Goal: Information Seeking & Learning: Learn about a topic

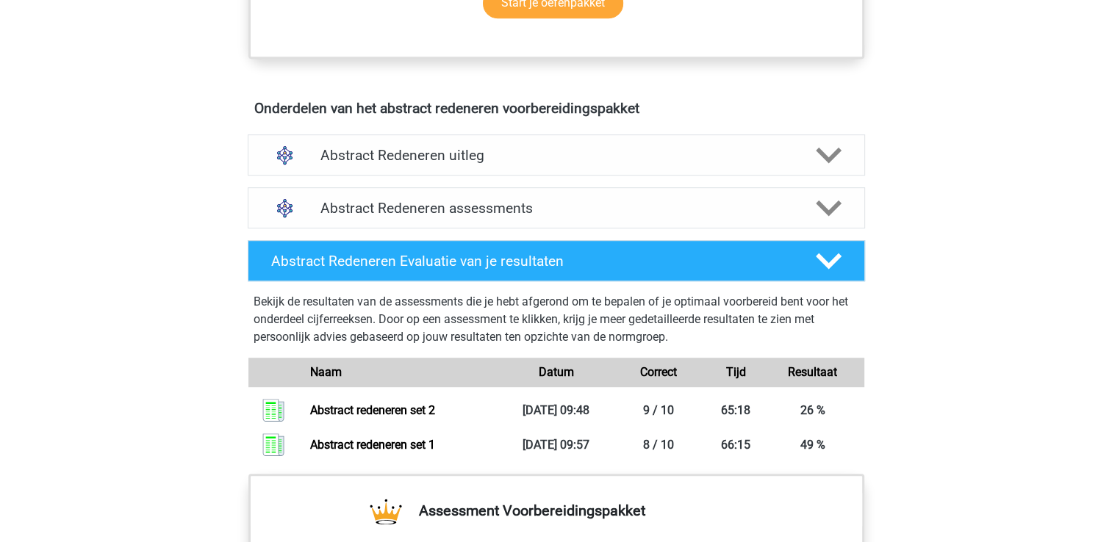
scroll to position [773, 0]
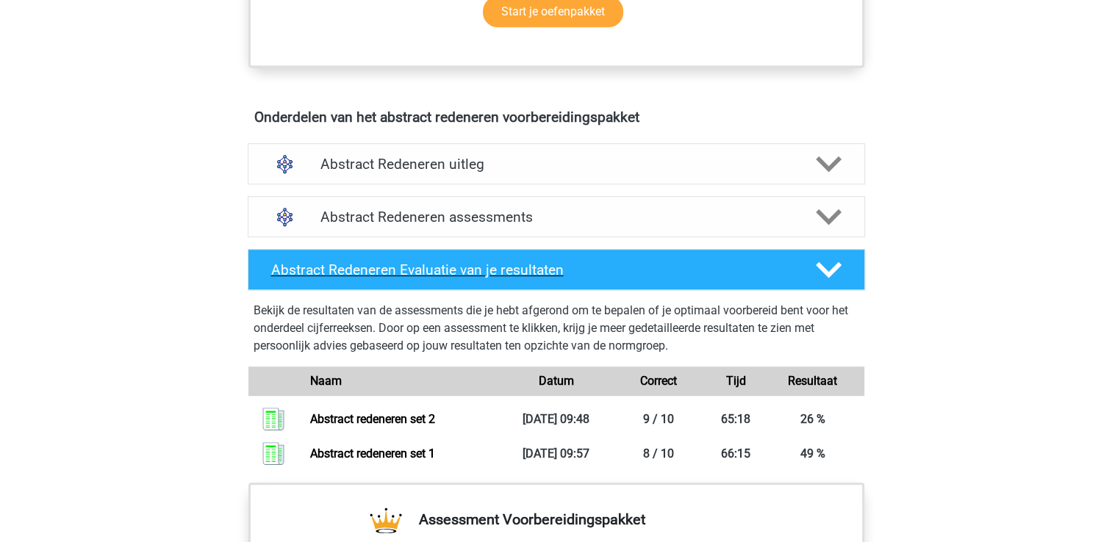
click at [852, 269] on div "Abstract Redeneren Evaluatie van je resultaten" at bounding box center [556, 269] width 617 height 41
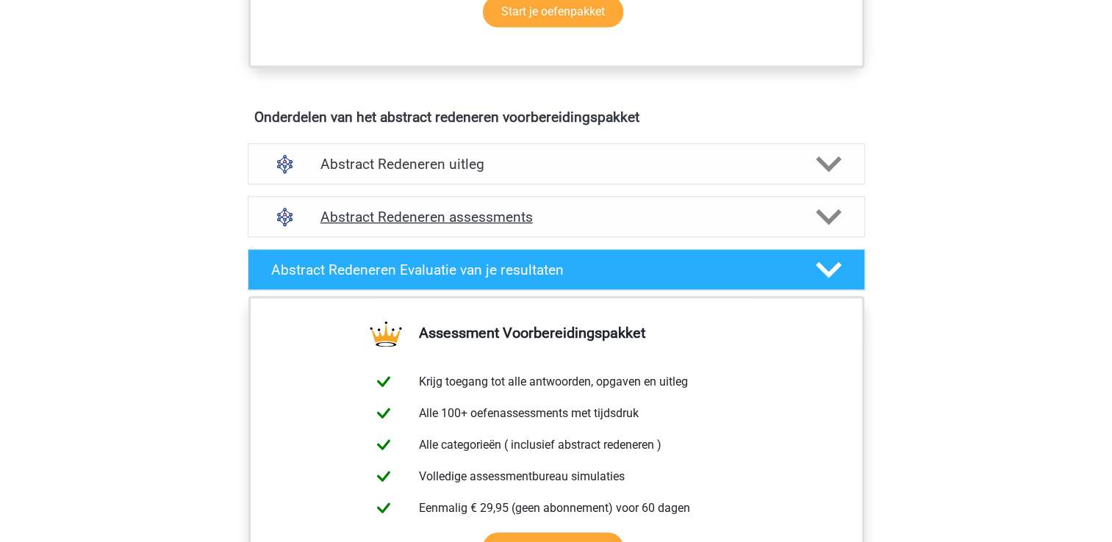
click at [827, 218] on polygon at bounding box center [829, 217] width 26 height 16
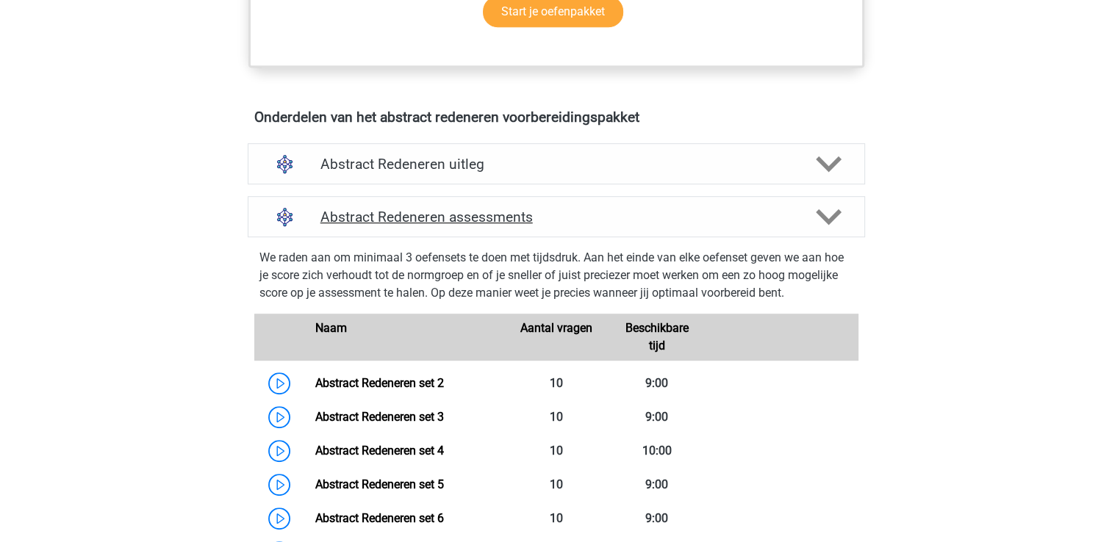
click at [823, 211] on icon at bounding box center [829, 217] width 26 height 26
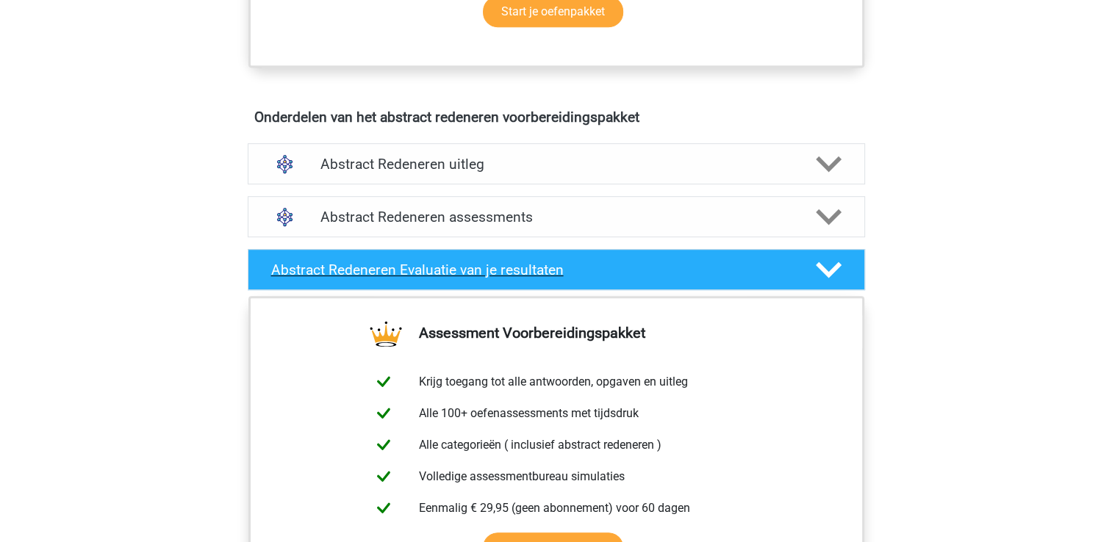
click at [838, 262] on polygon at bounding box center [829, 270] width 26 height 16
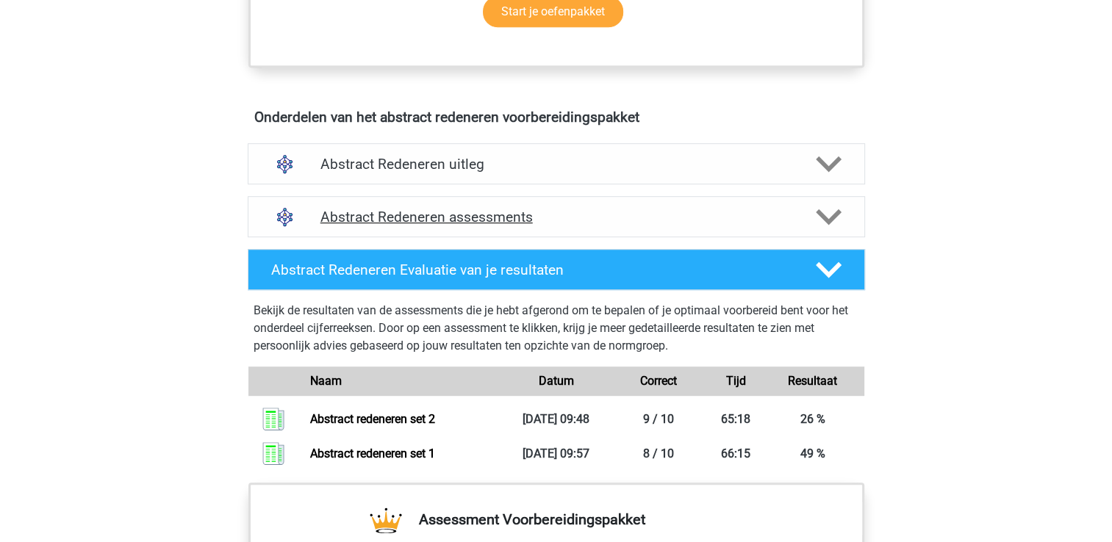
click at [841, 210] on div at bounding box center [826, 217] width 49 height 26
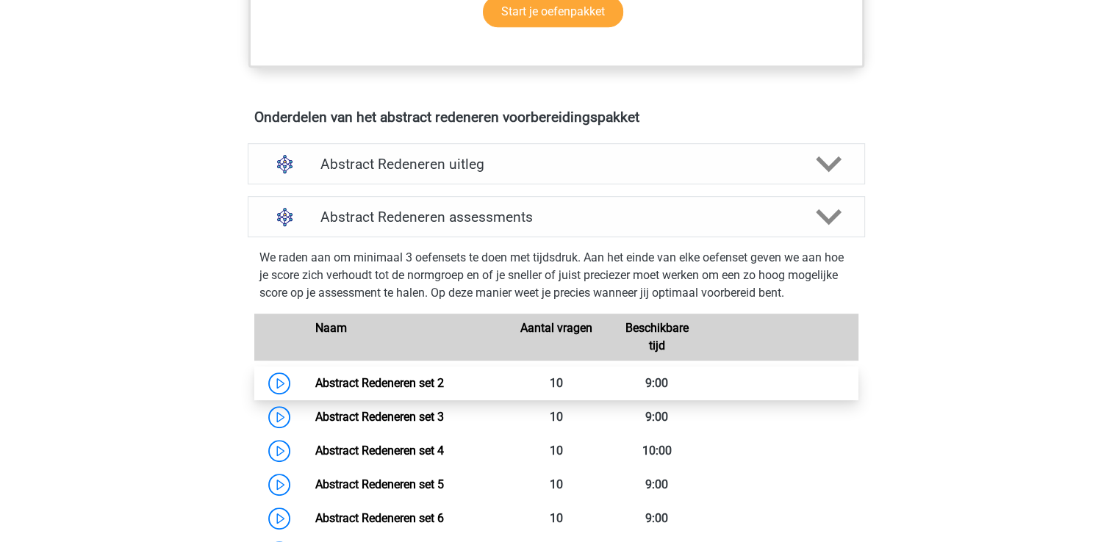
click at [428, 386] on link "Abstract Redeneren set 2" at bounding box center [379, 383] width 129 height 14
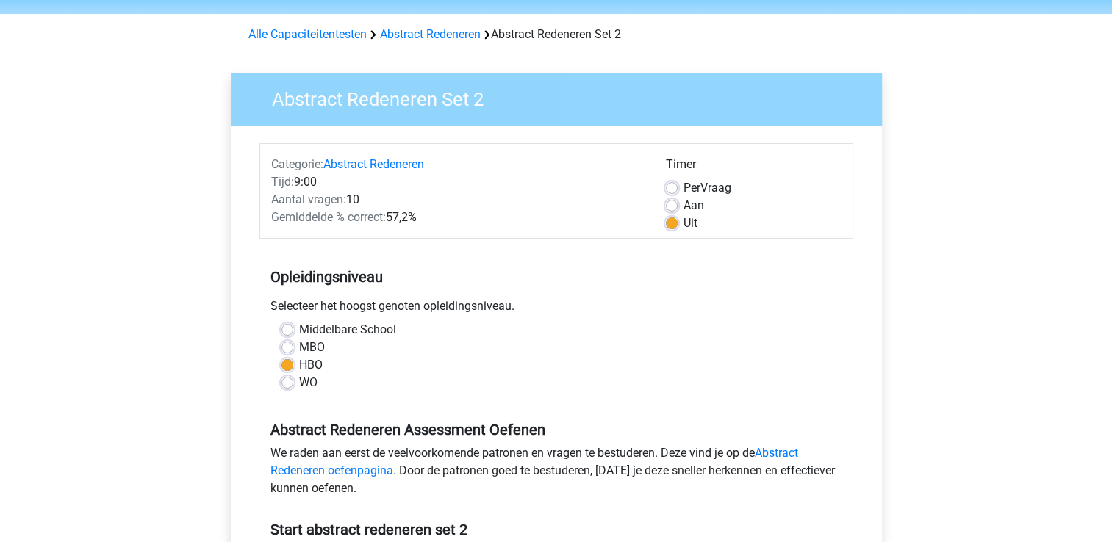
scroll to position [73, 0]
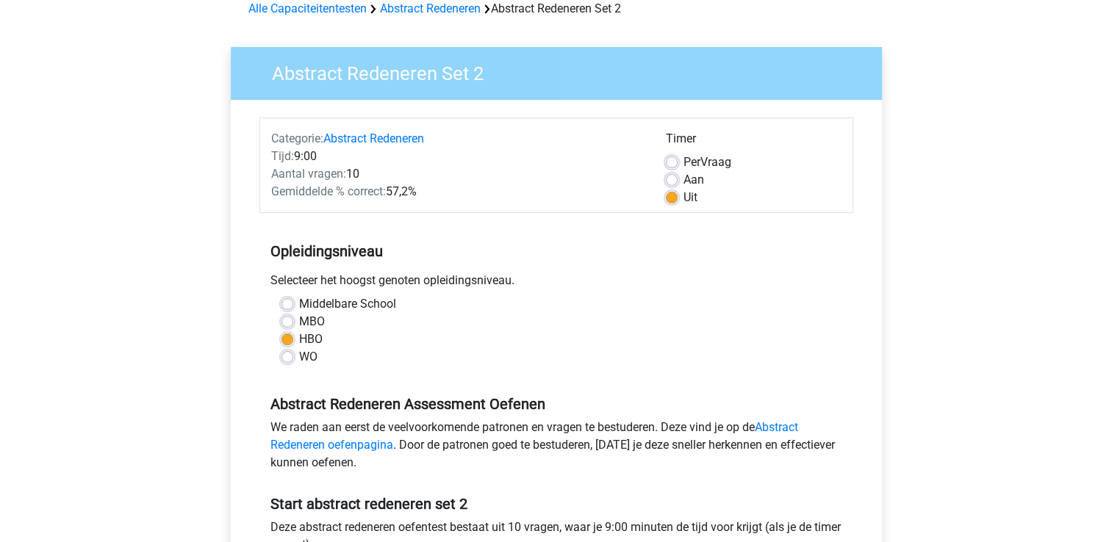
click at [294, 356] on div "WO" at bounding box center [556, 357] width 550 height 18
click at [299, 356] on label "WO" at bounding box center [308, 357] width 18 height 18
click at [288, 356] on input "WO" at bounding box center [287, 355] width 12 height 15
radio input "true"
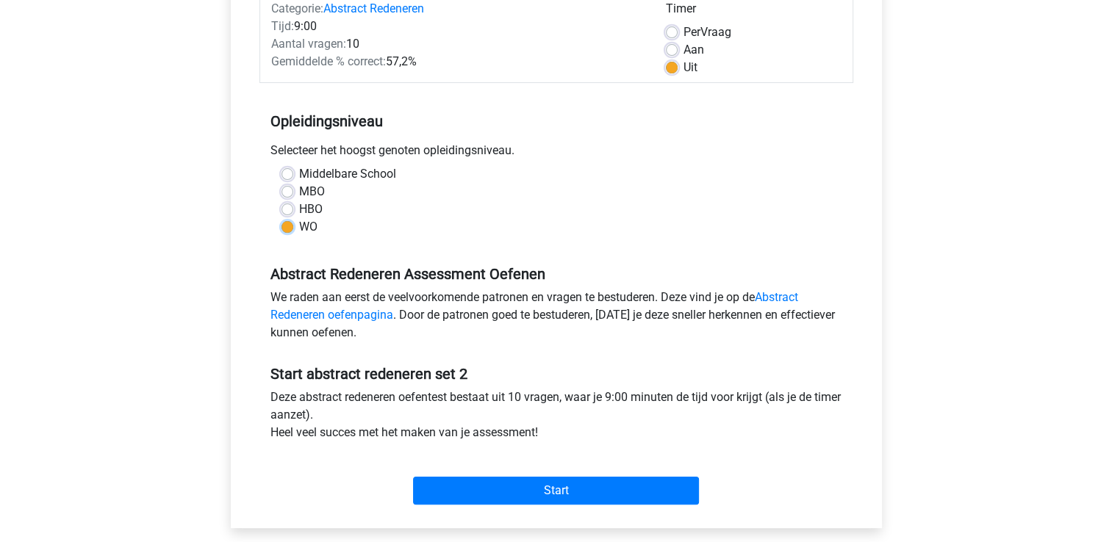
scroll to position [367, 0]
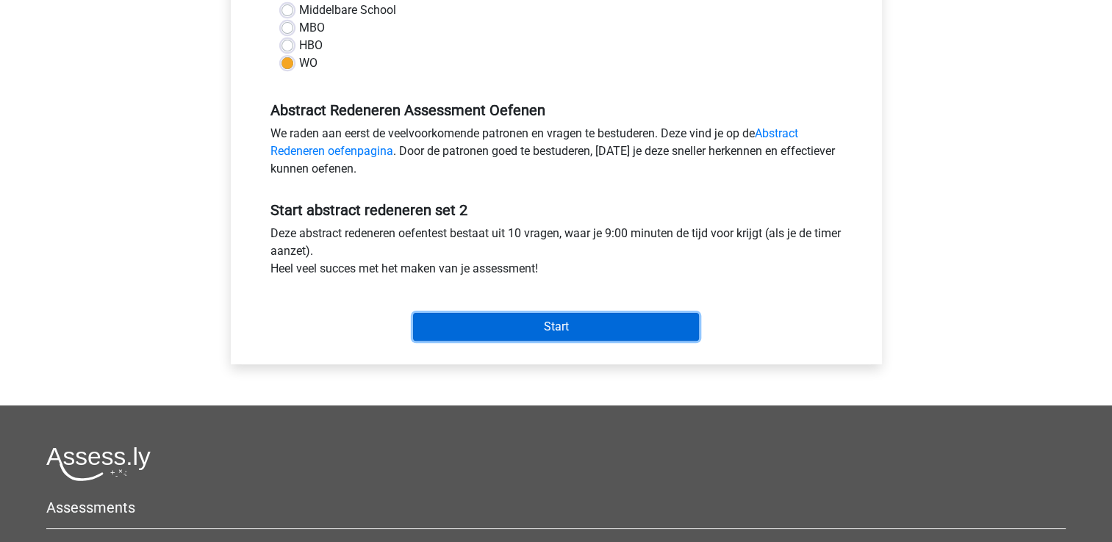
click at [525, 333] on input "Start" at bounding box center [556, 327] width 286 height 28
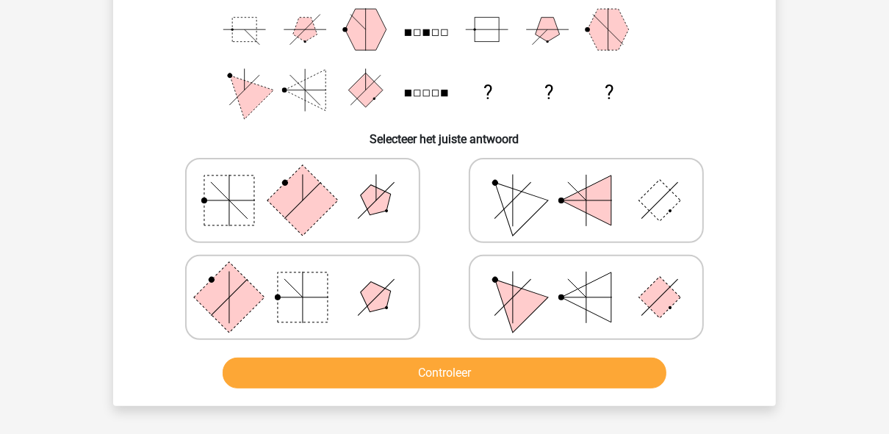
scroll to position [176, 0]
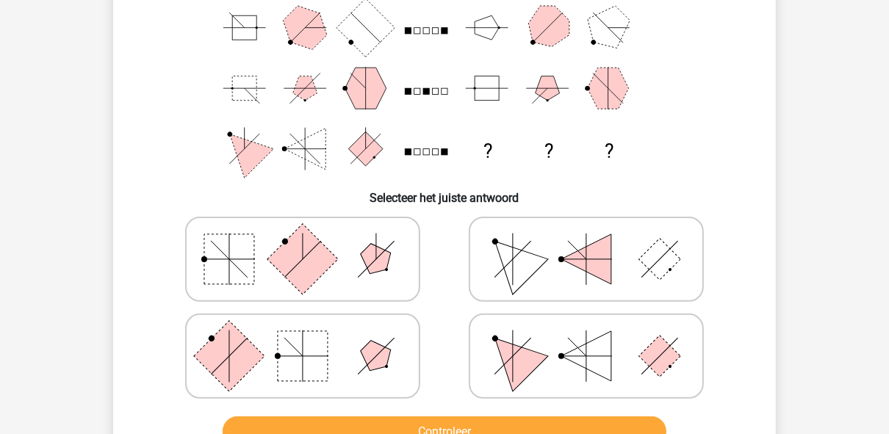
click at [274, 335] on icon at bounding box center [303, 356] width 220 height 73
click at [303, 335] on input "radio" at bounding box center [308, 333] width 10 height 10
radio input "true"
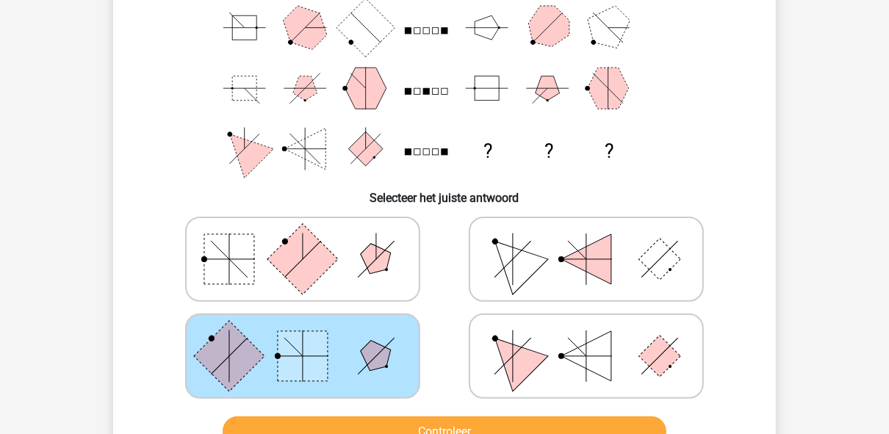
click at [310, 256] on rect at bounding box center [302, 259] width 71 height 71
click at [310, 241] on input "radio" at bounding box center [308, 236] width 10 height 10
radio input "true"
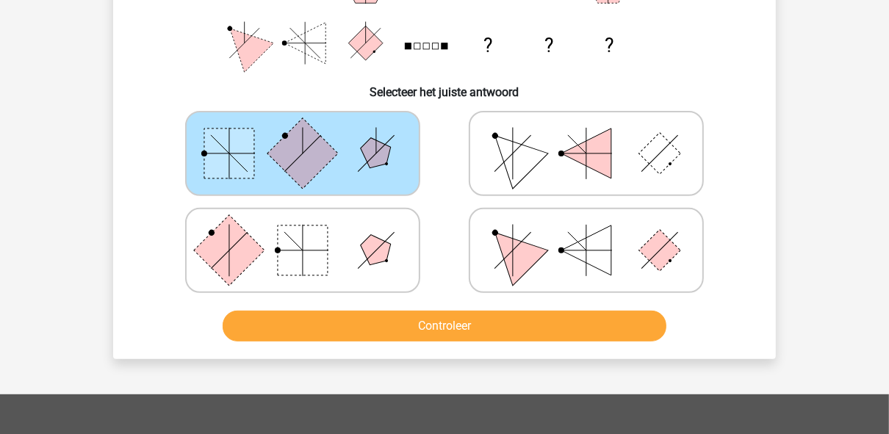
scroll to position [294, 0]
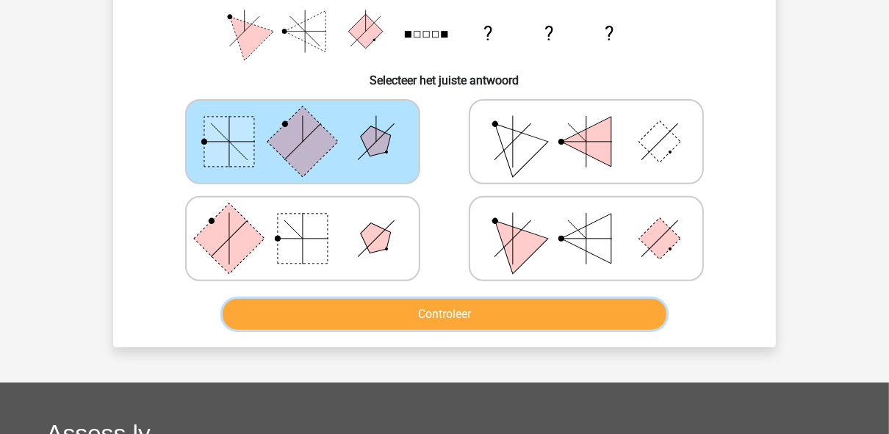
click at [428, 309] on button "Controleer" at bounding box center [445, 314] width 445 height 31
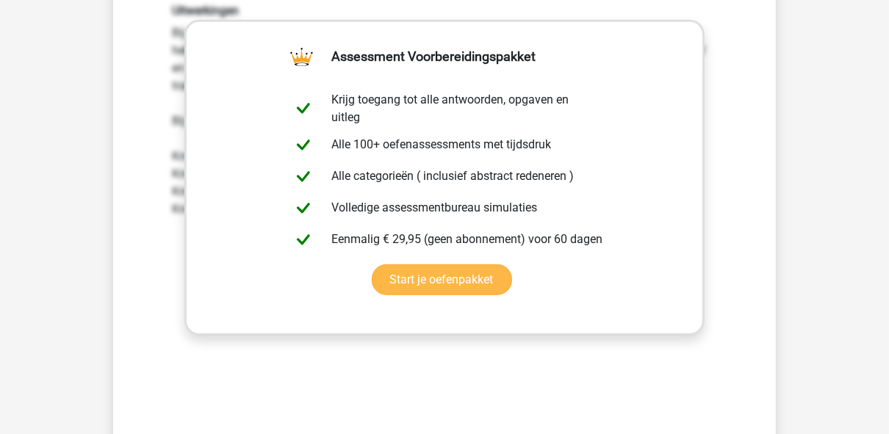
scroll to position [647, 0]
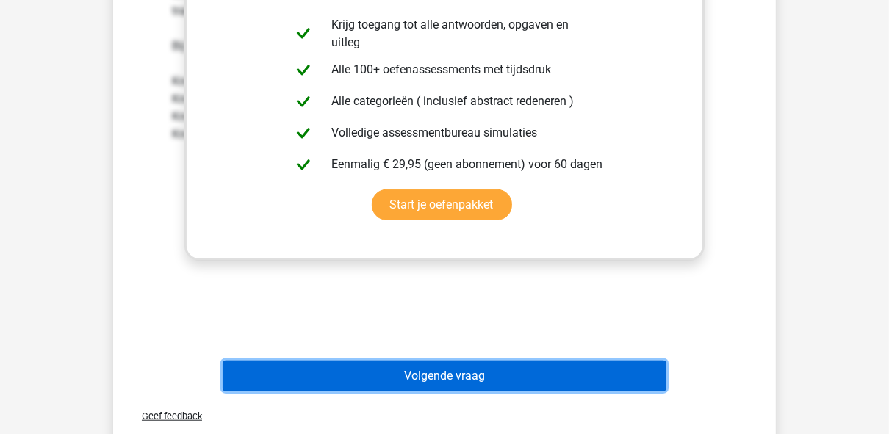
click at [404, 367] on button "Volgende vraag" at bounding box center [445, 376] width 445 height 31
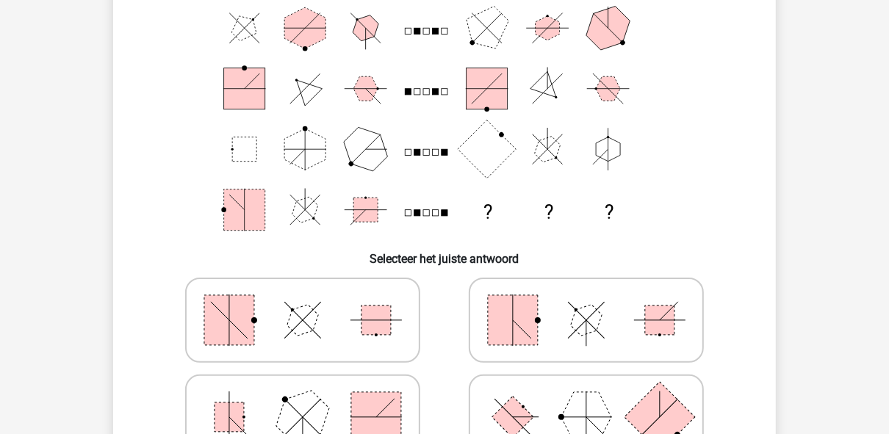
scroll to position [244, 0]
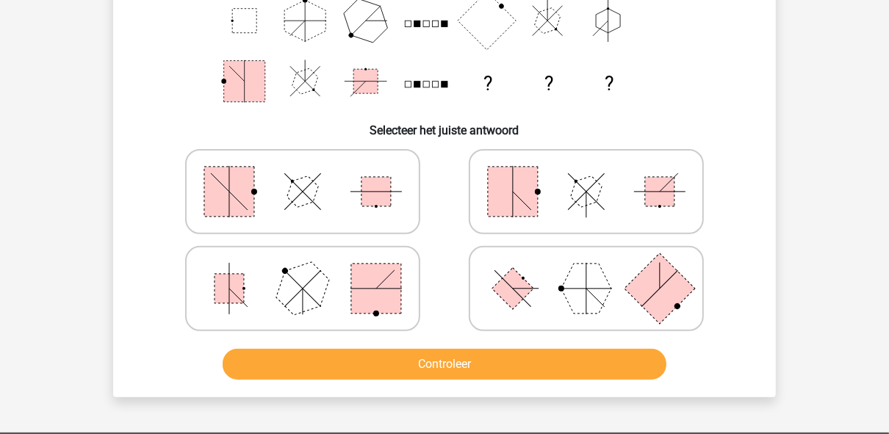
click at [576, 293] on polygon at bounding box center [586, 289] width 50 height 50
click at [586, 270] on input "radio" at bounding box center [591, 266] width 10 height 10
radio input "true"
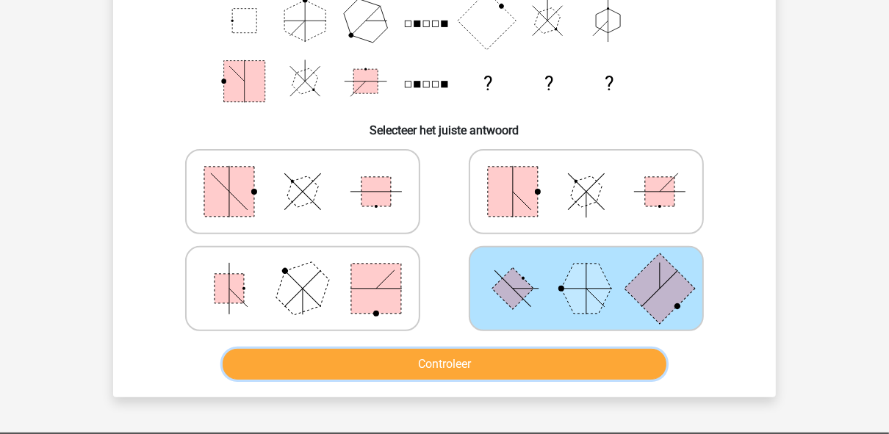
click at [577, 373] on button "Controleer" at bounding box center [445, 364] width 445 height 31
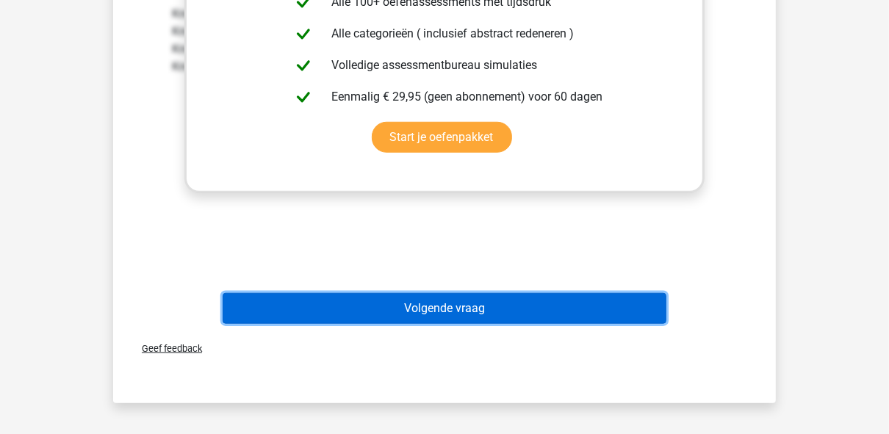
click at [454, 320] on button "Volgende vraag" at bounding box center [445, 308] width 445 height 31
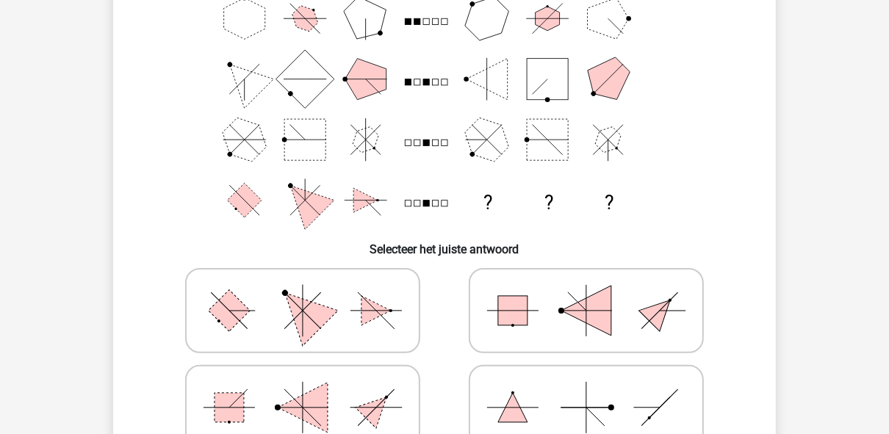
scroll to position [126, 0]
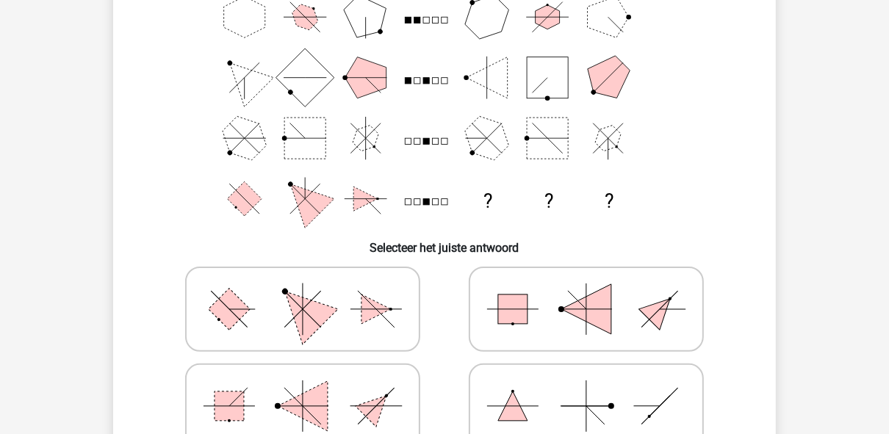
click at [343, 326] on icon at bounding box center [303, 309] width 220 height 73
click at [312, 291] on input "radio" at bounding box center [308, 286] width 10 height 10
radio input "true"
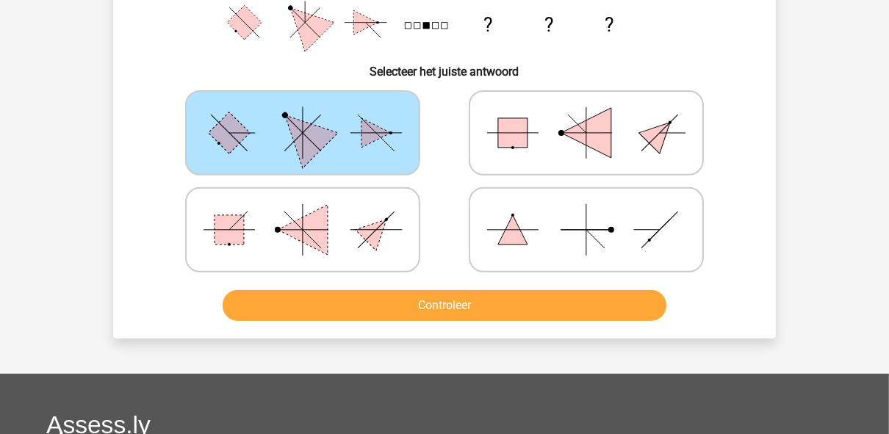
scroll to position [244, 0]
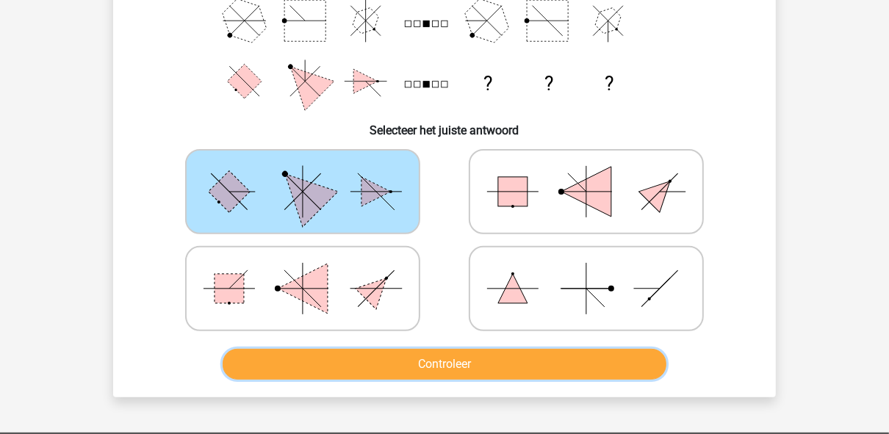
click at [428, 349] on button "Controleer" at bounding box center [445, 364] width 445 height 31
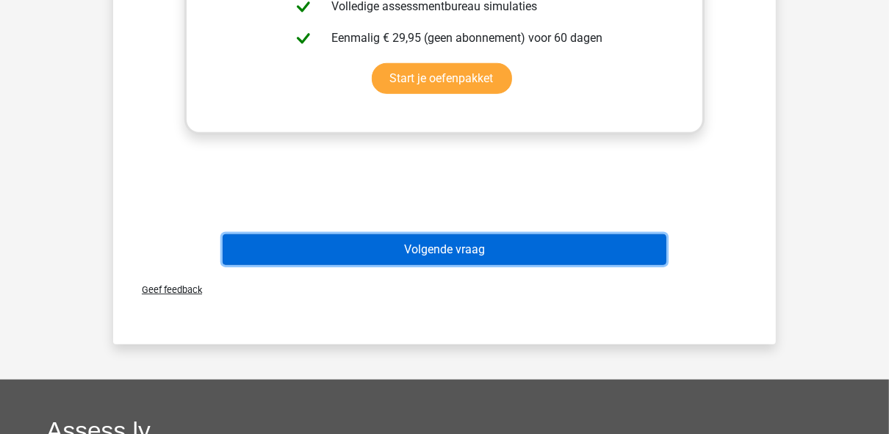
click at [444, 256] on button "Volgende vraag" at bounding box center [445, 249] width 445 height 31
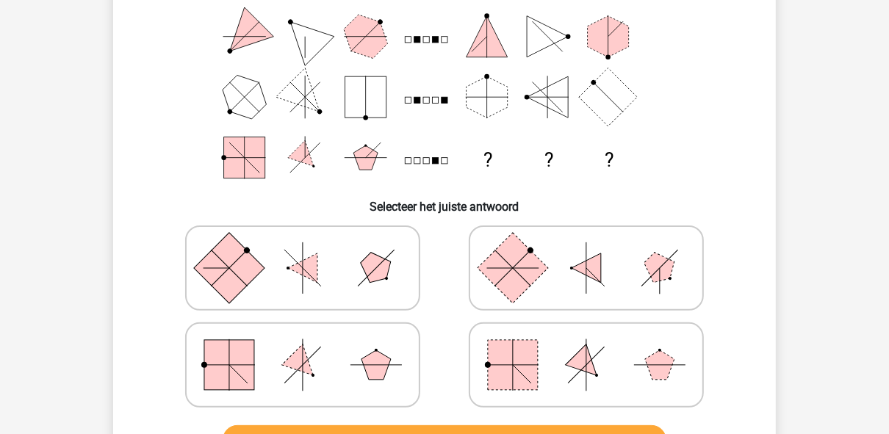
scroll to position [185, 0]
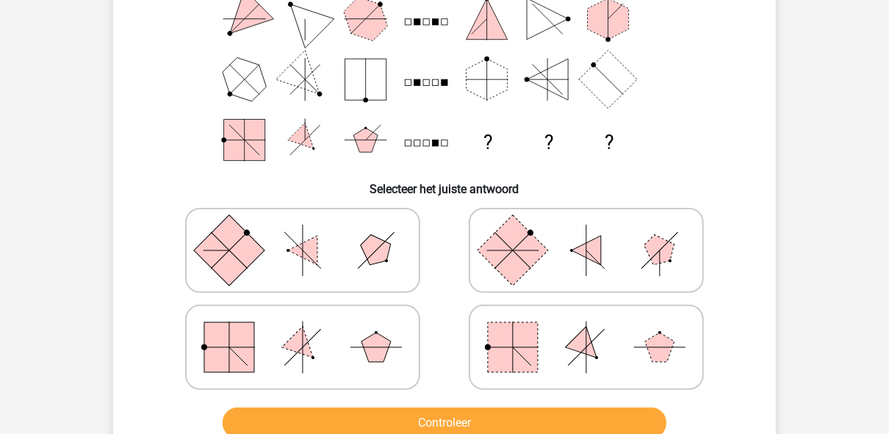
click at [227, 352] on rect at bounding box center [229, 348] width 50 height 50
click at [303, 329] on input "radio" at bounding box center [308, 325] width 10 height 10
radio input "true"
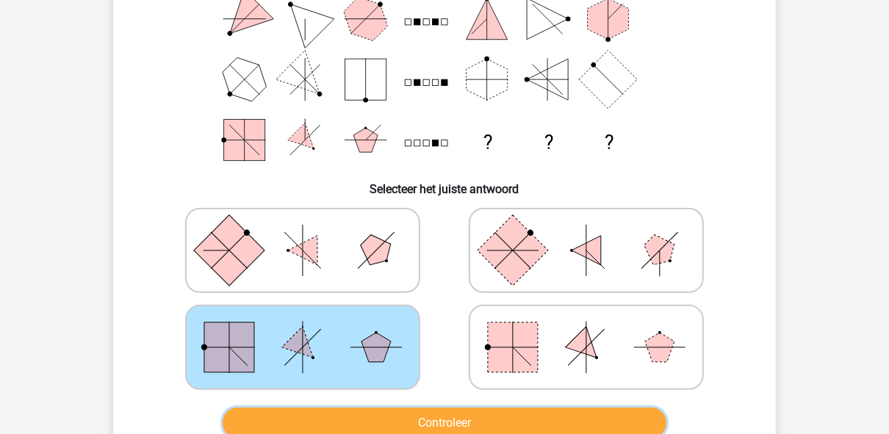
click at [466, 414] on button "Controleer" at bounding box center [445, 423] width 445 height 31
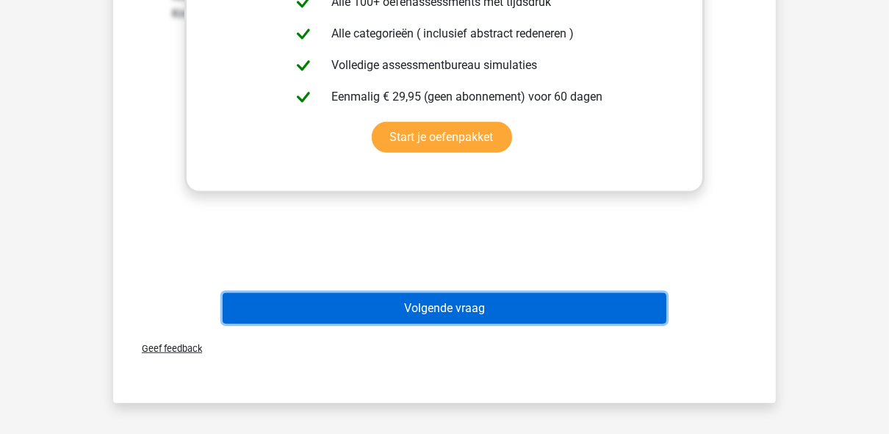
click at [464, 300] on button "Volgende vraag" at bounding box center [445, 308] width 445 height 31
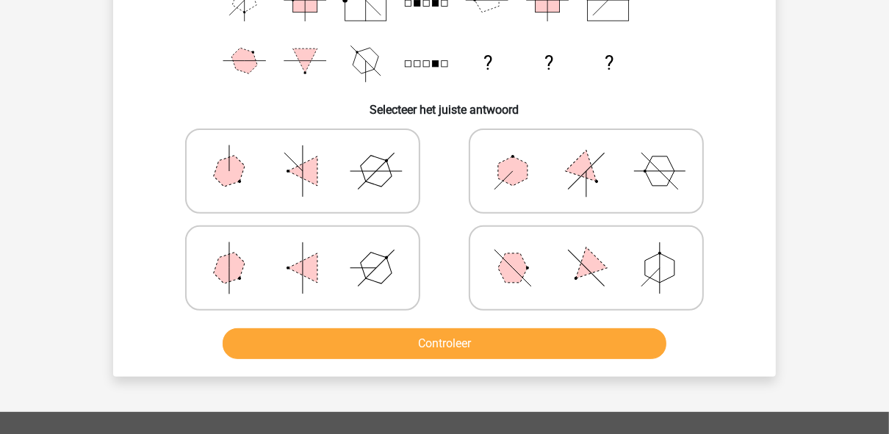
scroll to position [244, 0]
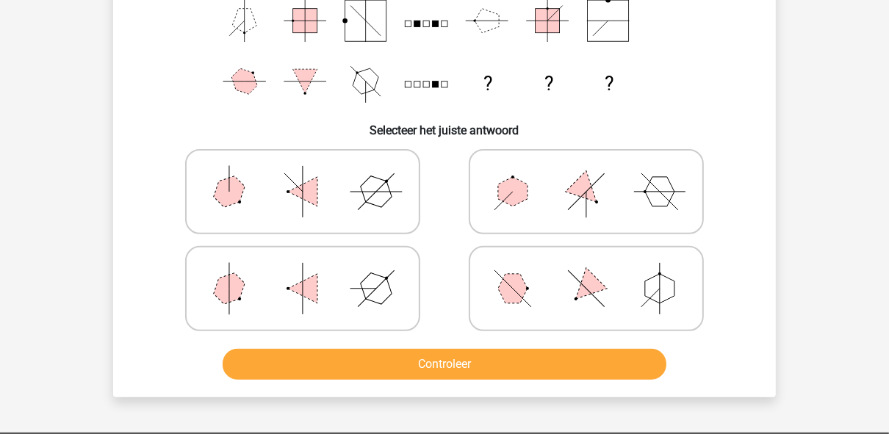
click at [253, 276] on icon at bounding box center [303, 288] width 220 height 73
click at [303, 270] on input "radio" at bounding box center [308, 266] width 10 height 10
radio input "true"
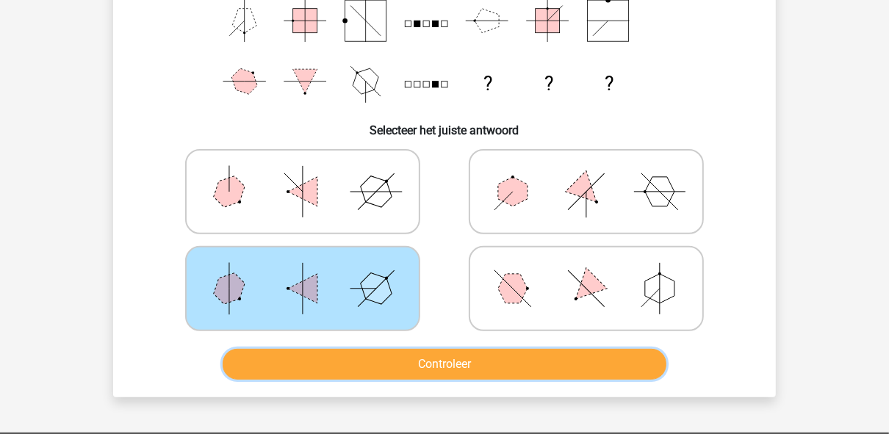
click at [366, 362] on button "Controleer" at bounding box center [445, 364] width 445 height 31
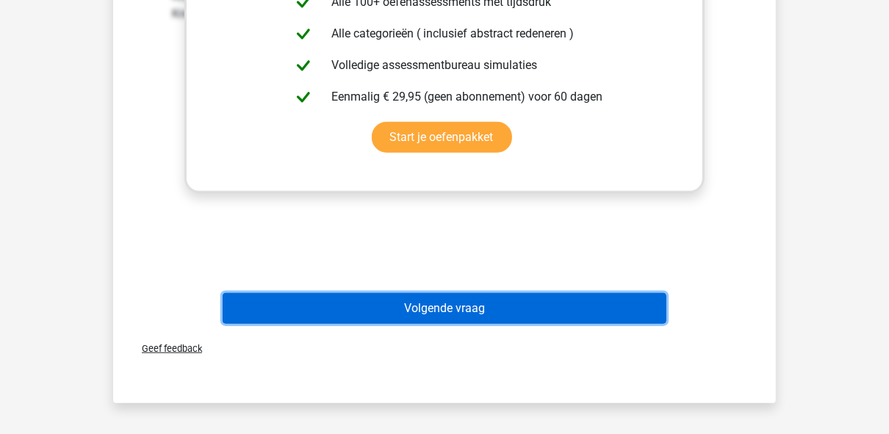
click at [437, 301] on button "Volgende vraag" at bounding box center [445, 308] width 445 height 31
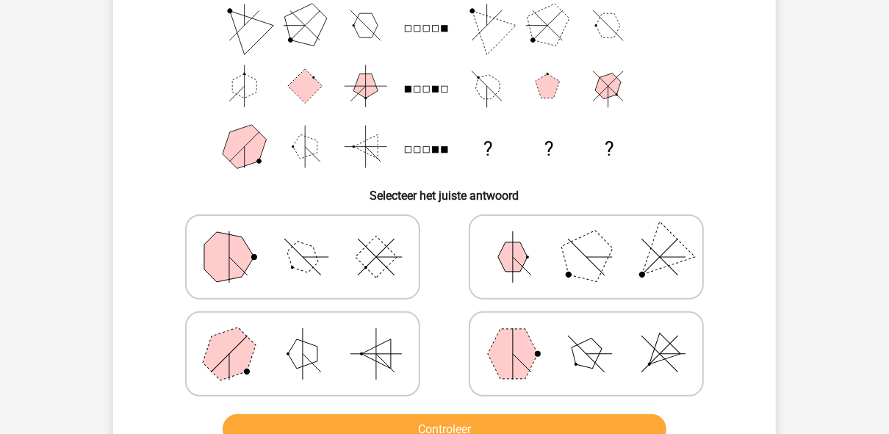
scroll to position [176, 0]
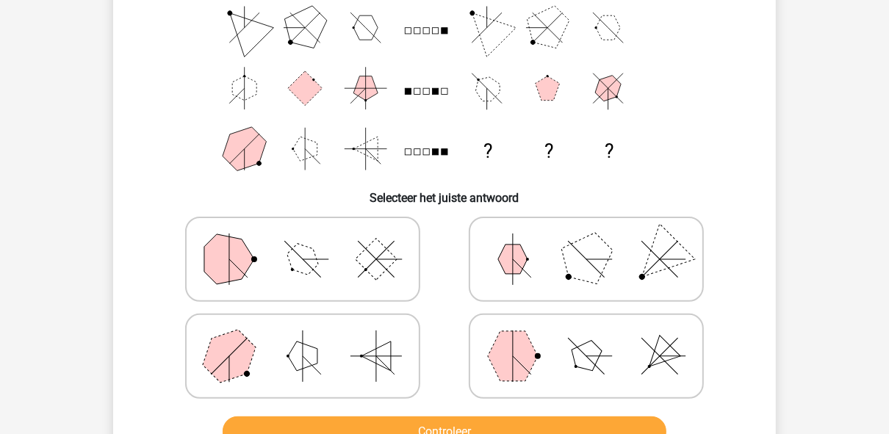
click at [540, 352] on icon at bounding box center [586, 356] width 220 height 73
click at [586, 338] on input "radio" at bounding box center [591, 333] width 10 height 10
radio input "true"
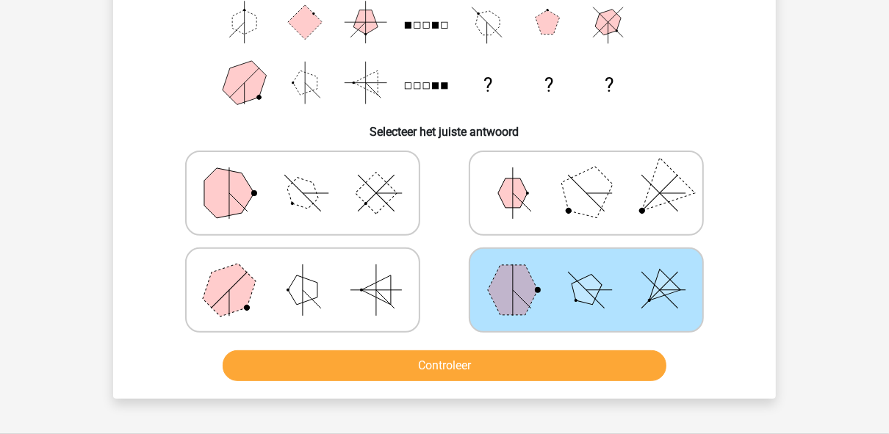
scroll to position [294, 0]
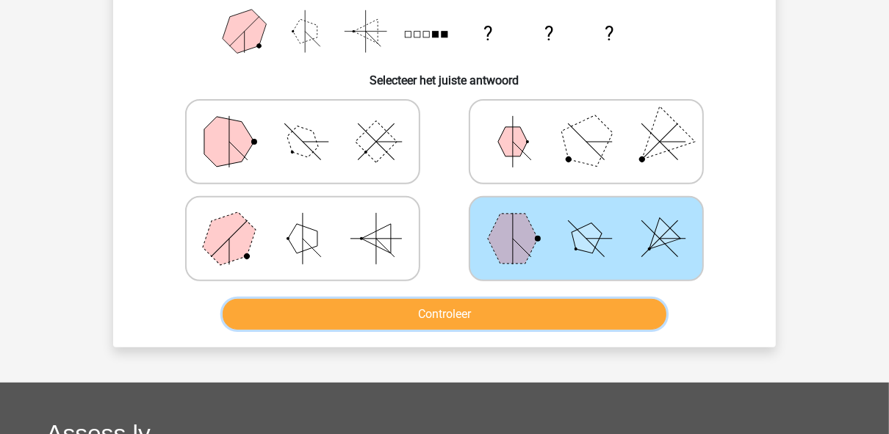
click at [537, 306] on button "Controleer" at bounding box center [445, 314] width 445 height 31
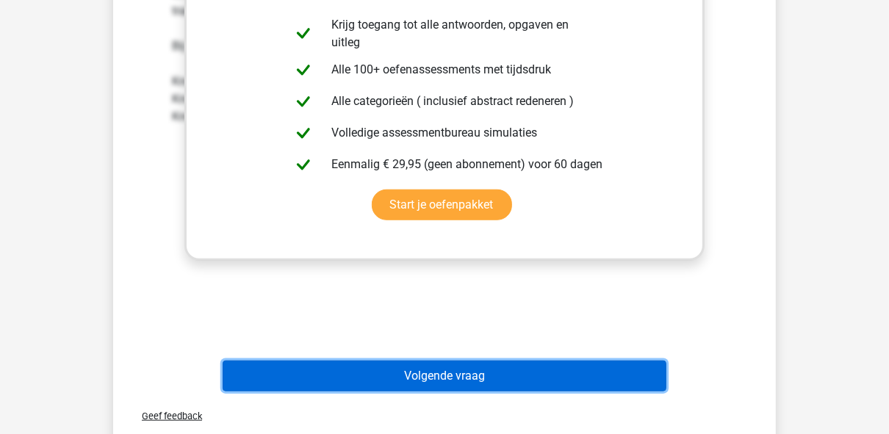
click at [410, 368] on button "Volgende vraag" at bounding box center [445, 376] width 445 height 31
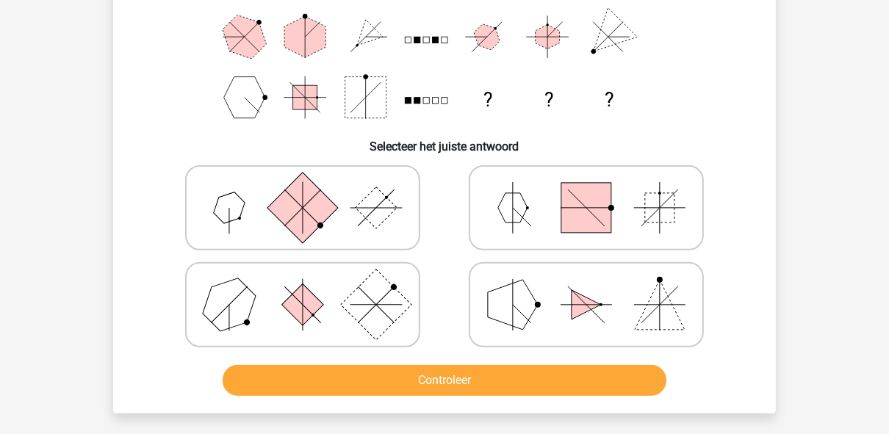
scroll to position [235, 0]
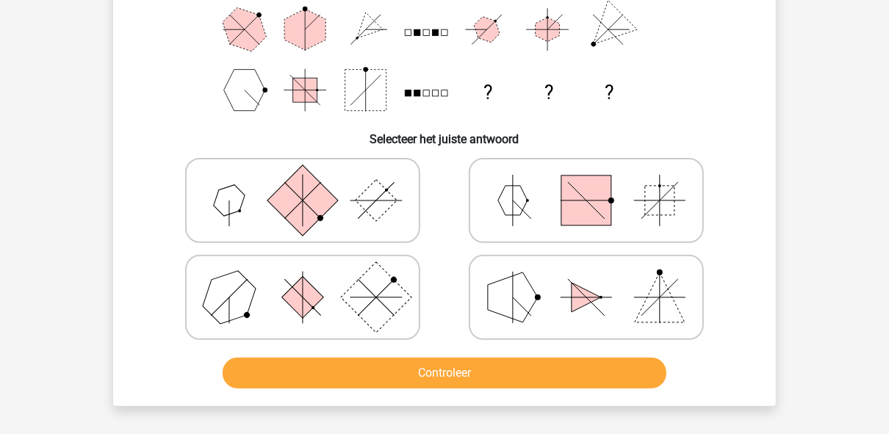
click at [251, 190] on icon at bounding box center [303, 200] width 220 height 73
click at [303, 182] on input "radio" at bounding box center [308, 178] width 10 height 10
radio input "true"
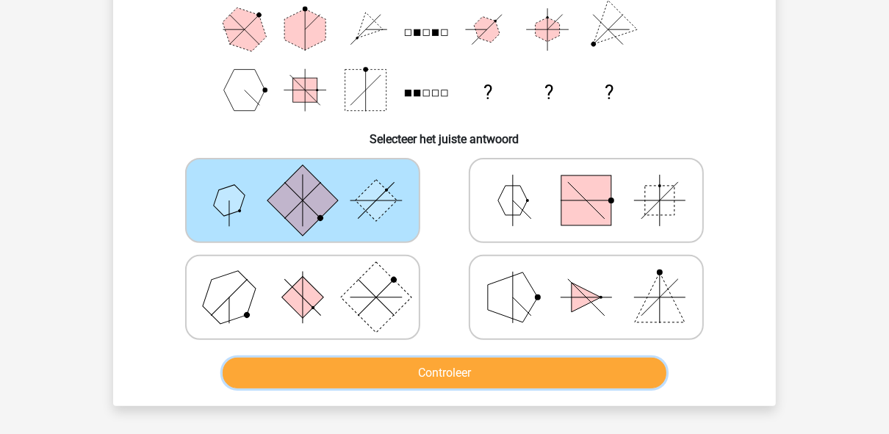
click at [448, 375] on button "Controleer" at bounding box center [445, 373] width 445 height 31
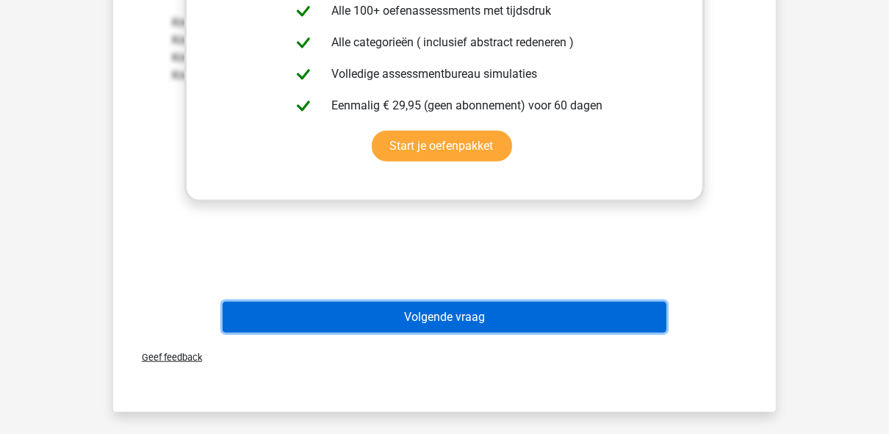
click at [504, 326] on button "Volgende vraag" at bounding box center [445, 317] width 445 height 31
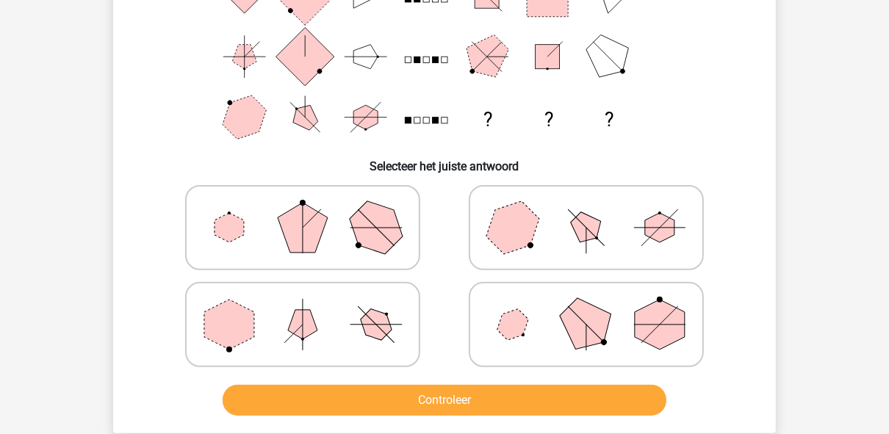
scroll to position [185, 0]
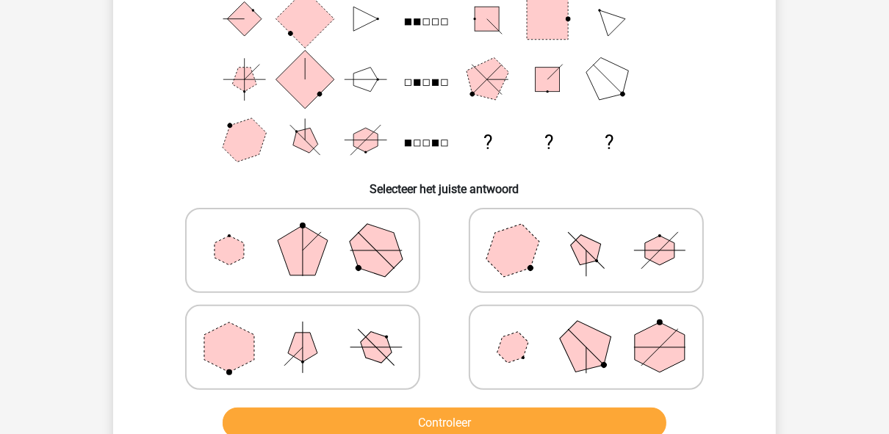
click at [558, 359] on icon at bounding box center [586, 347] width 220 height 73
click at [586, 329] on input "radio" at bounding box center [591, 325] width 10 height 10
radio input "true"
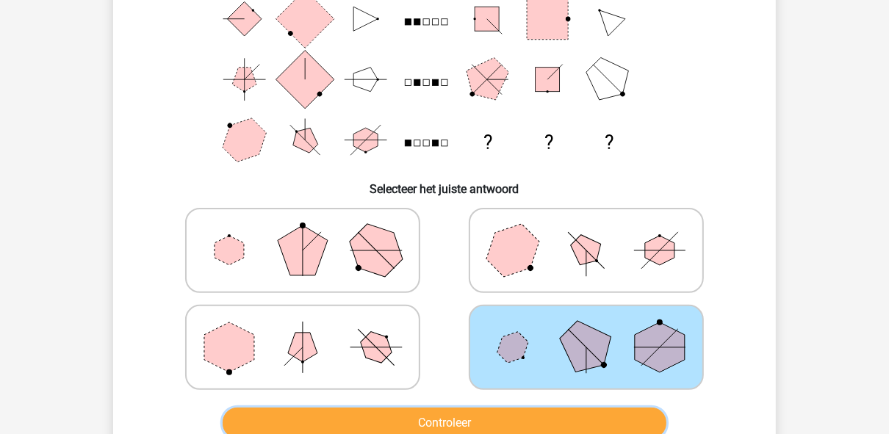
click at [567, 423] on button "Controleer" at bounding box center [445, 423] width 445 height 31
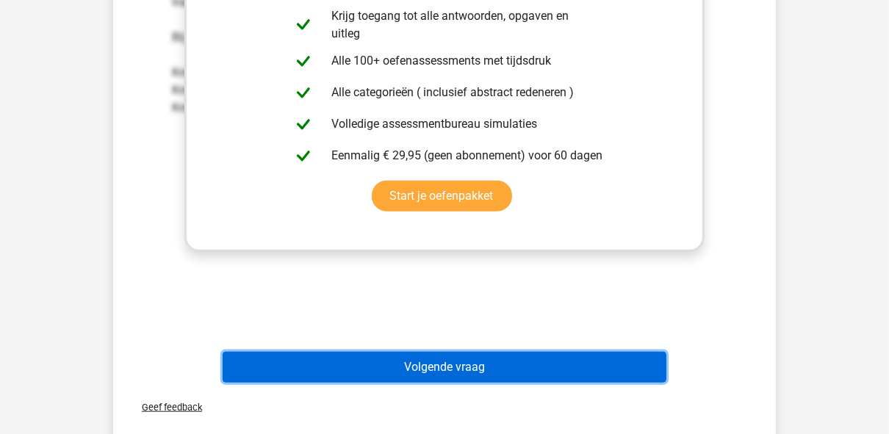
click at [458, 356] on button "Volgende vraag" at bounding box center [445, 367] width 445 height 31
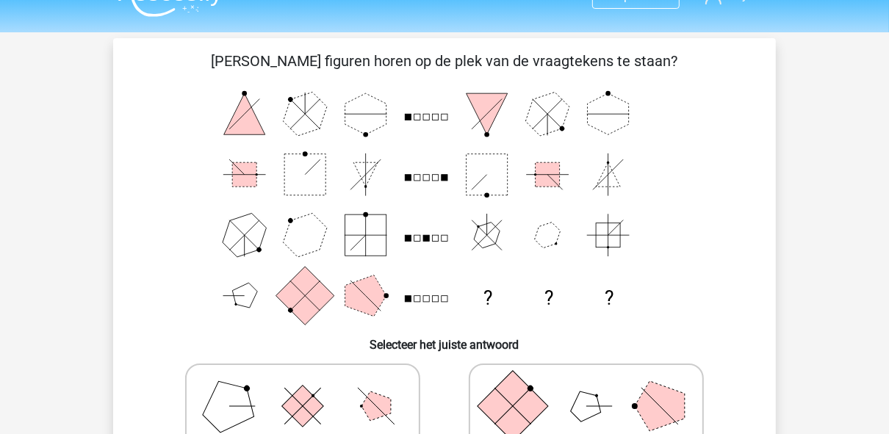
scroll to position [9, 0]
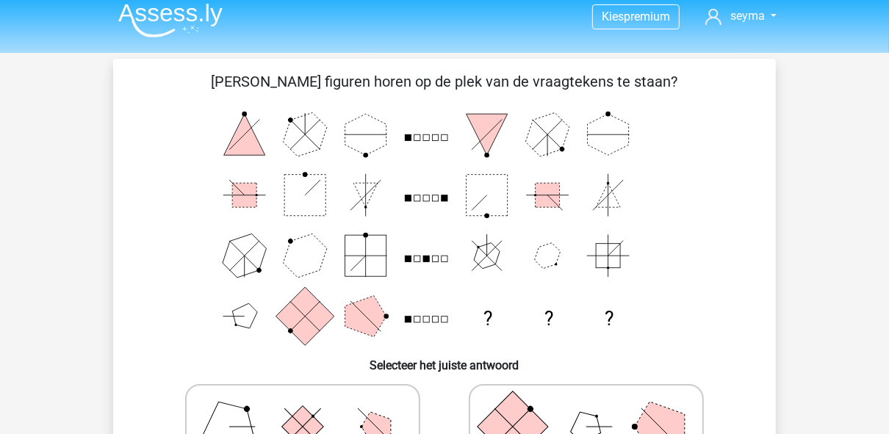
click at [132, 100] on div "Welke figuren horen op de plek van de vraagtekens te staan? ? ? ? Selecteer het…" at bounding box center [444, 346] width 651 height 550
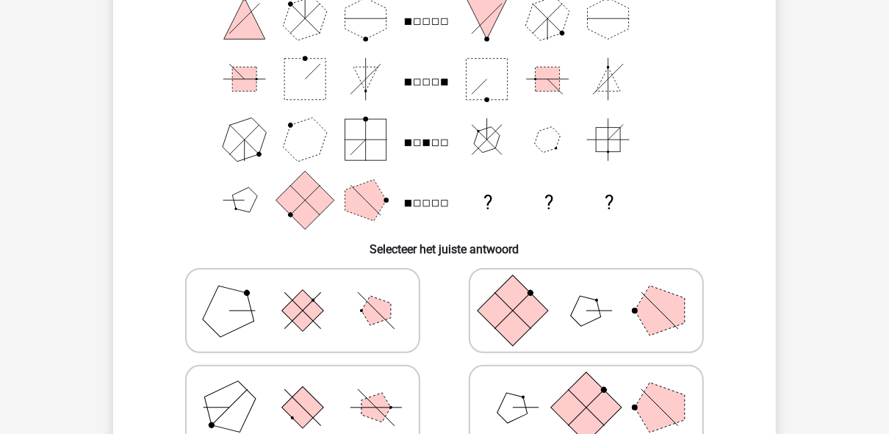
scroll to position [126, 0]
click at [625, 309] on icon at bounding box center [586, 309] width 220 height 73
click at [596, 291] on input "radio" at bounding box center [591, 286] width 10 height 10
radio input "true"
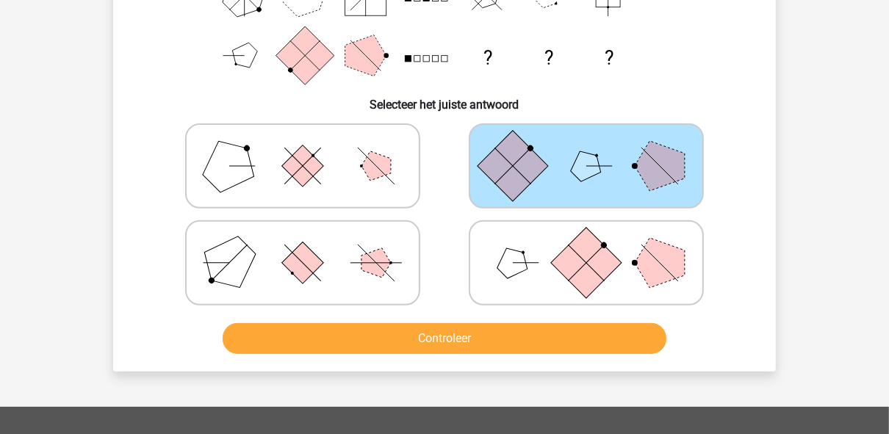
scroll to position [244, 0]
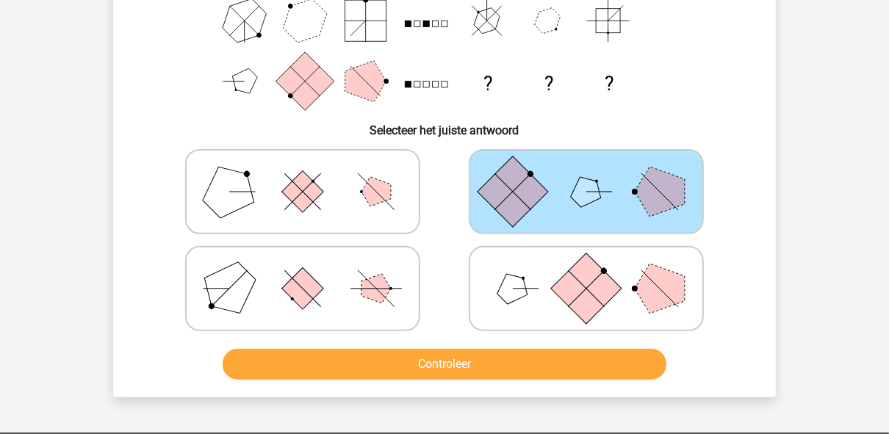
click at [642, 298] on polygon at bounding box center [660, 289] width 50 height 50
click at [596, 270] on input "radio" at bounding box center [591, 266] width 10 height 10
radio input "true"
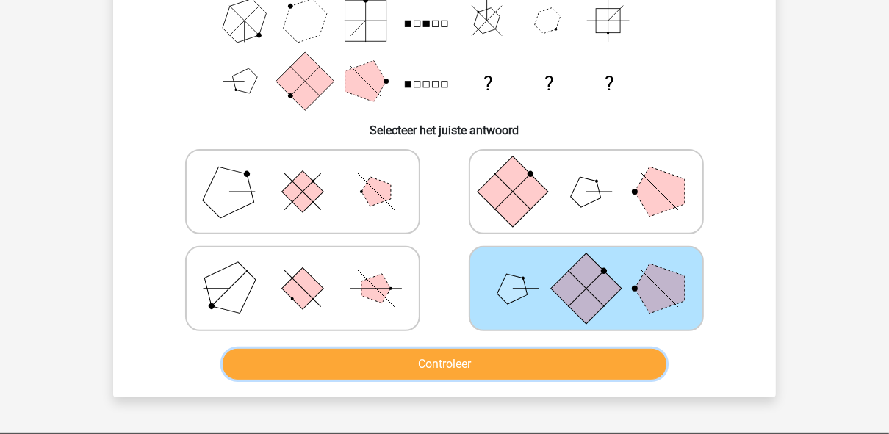
click at [586, 359] on button "Controleer" at bounding box center [445, 364] width 445 height 31
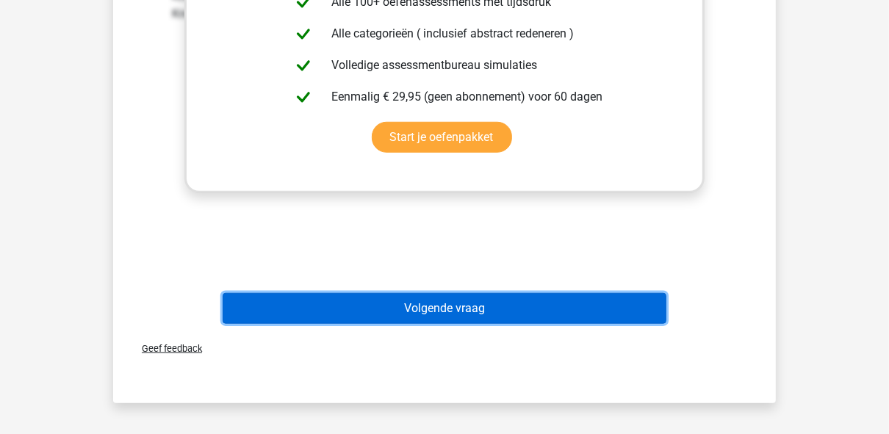
click at [481, 322] on button "Volgende vraag" at bounding box center [445, 308] width 445 height 31
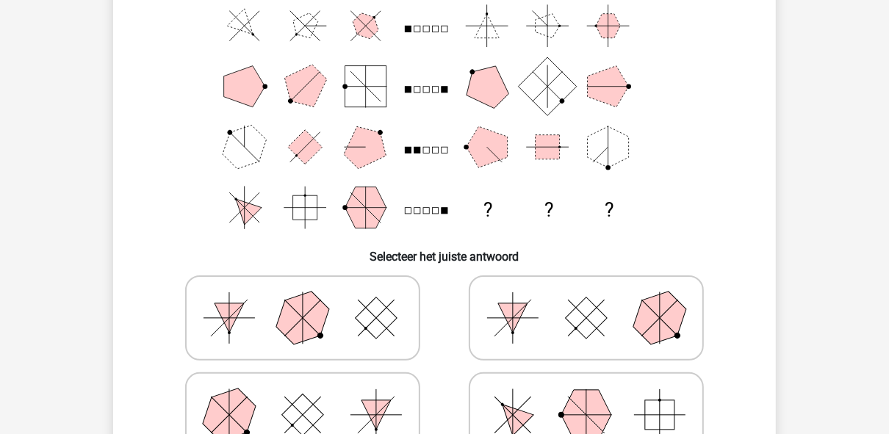
scroll to position [176, 0]
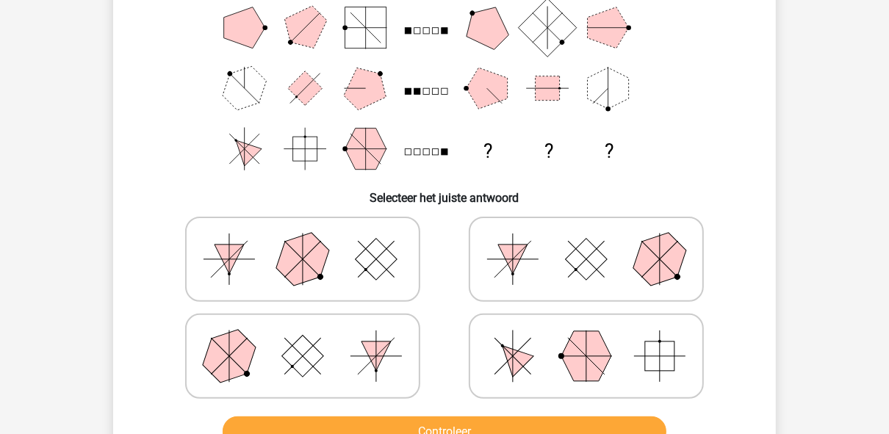
click at [649, 361] on rect at bounding box center [659, 356] width 29 height 29
click at [596, 338] on input "radio" at bounding box center [591, 333] width 10 height 10
radio input "true"
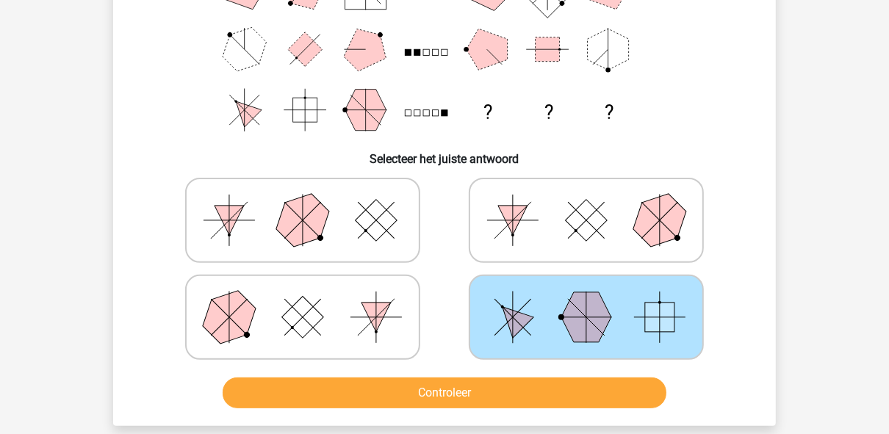
scroll to position [235, 0]
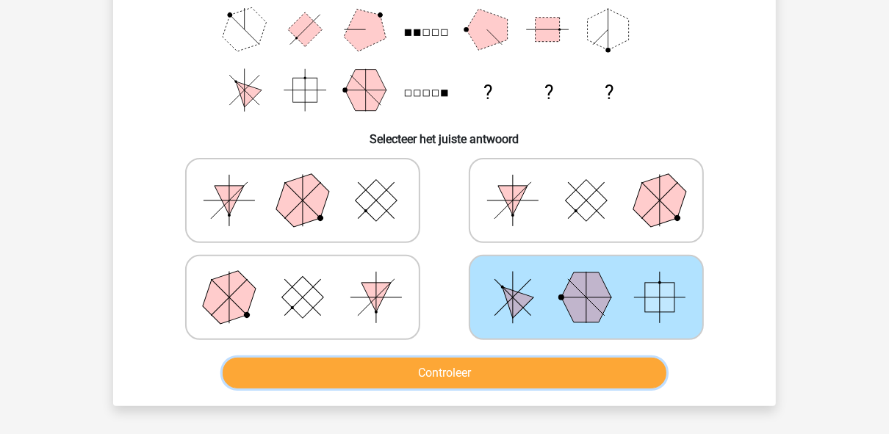
click at [580, 367] on button "Controleer" at bounding box center [445, 373] width 445 height 31
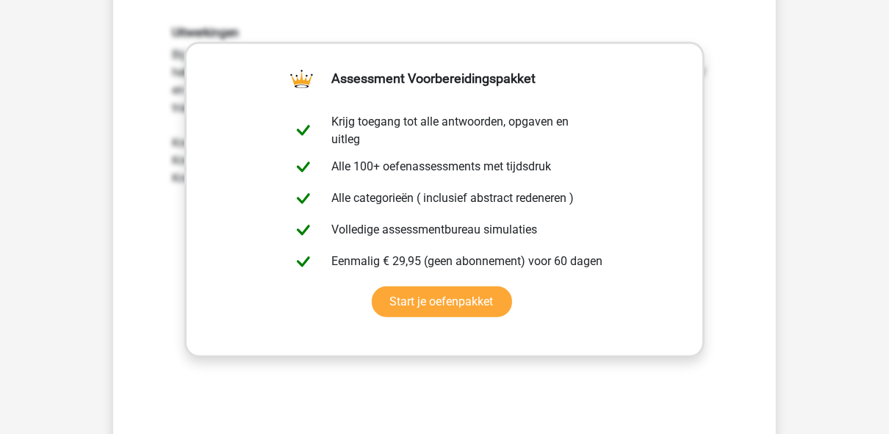
scroll to position [705, 0]
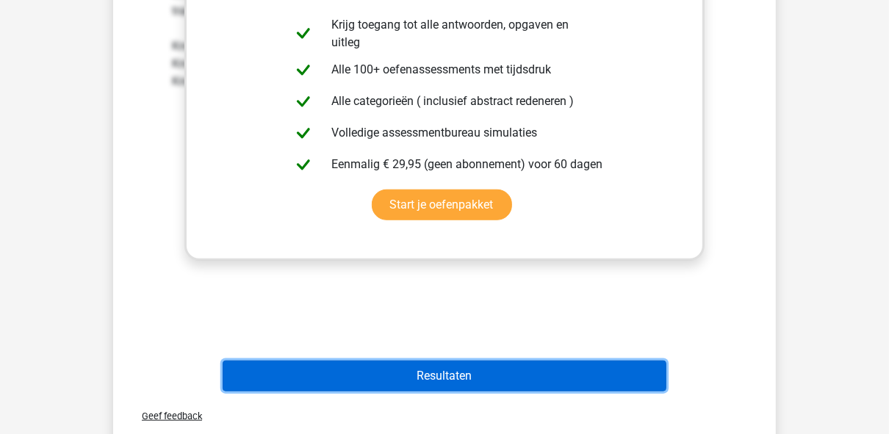
click at [507, 369] on button "Resultaten" at bounding box center [445, 376] width 445 height 31
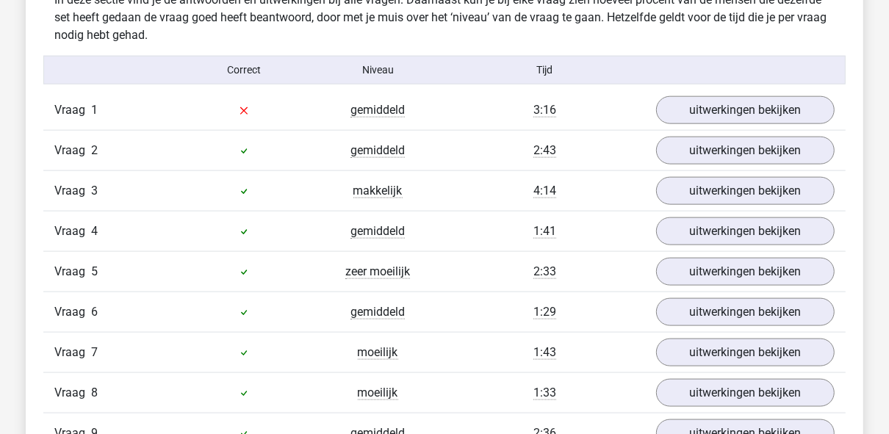
scroll to position [1176, 0]
click at [241, 106] on icon at bounding box center [244, 112] width 12 height 12
drag, startPoint x: 234, startPoint y: 112, endPoint x: 278, endPoint y: 115, distance: 43.5
click at [278, 115] on div at bounding box center [244, 111] width 134 height 18
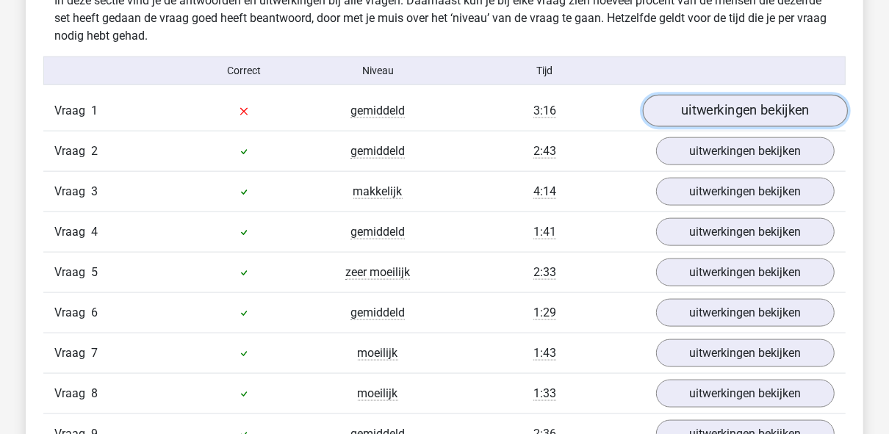
click at [697, 107] on link "uitwerkingen bekijken" at bounding box center [745, 111] width 205 height 32
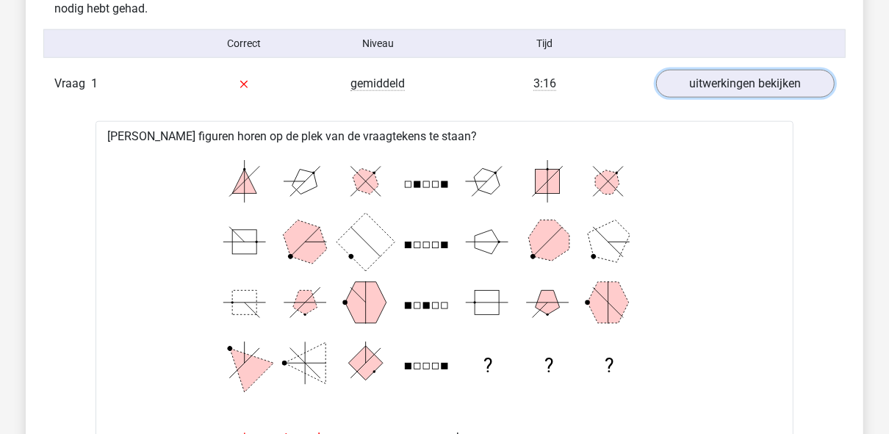
scroll to position [1058, 0]
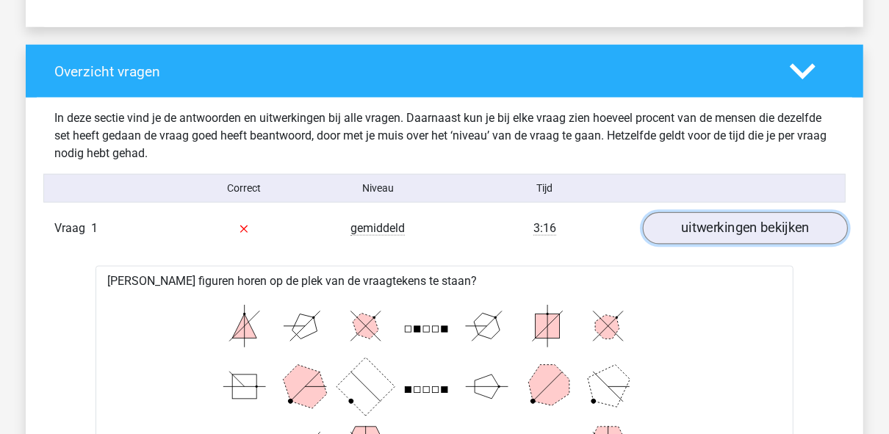
click at [743, 234] on link "uitwerkingen bekijken" at bounding box center [745, 228] width 205 height 32
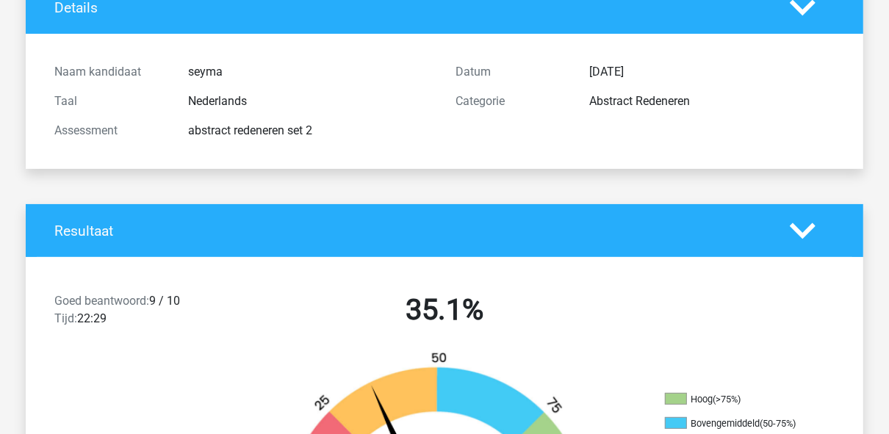
scroll to position [0, 0]
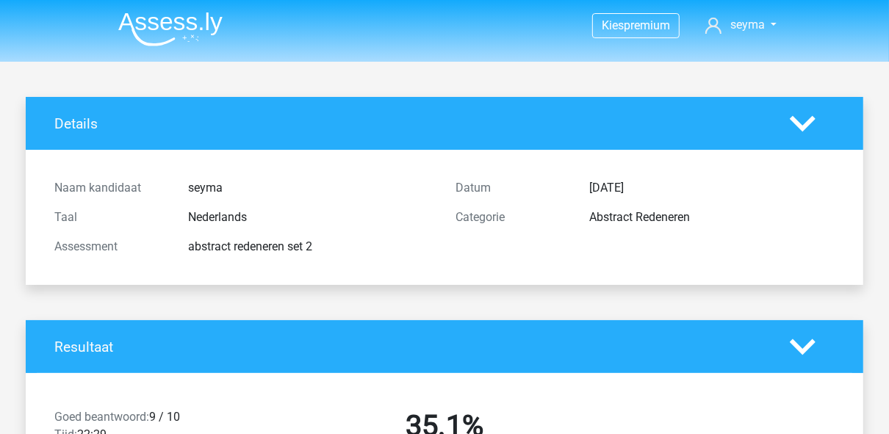
click at [806, 132] on icon at bounding box center [803, 124] width 26 height 26
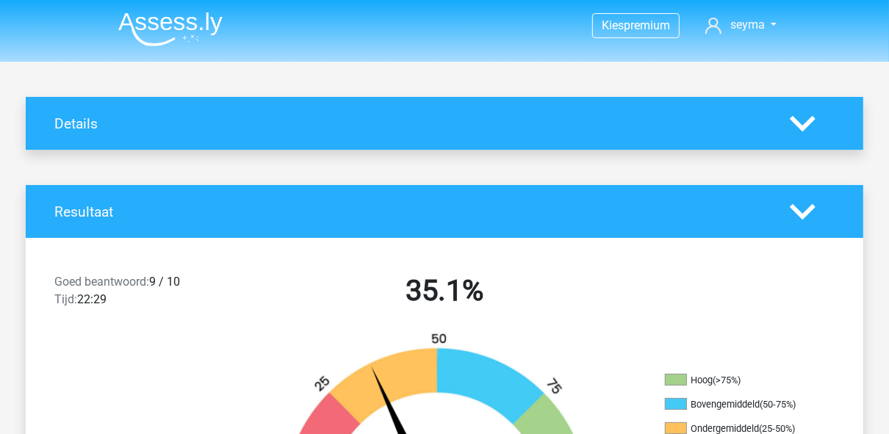
click at [800, 200] on icon at bounding box center [803, 212] width 26 height 26
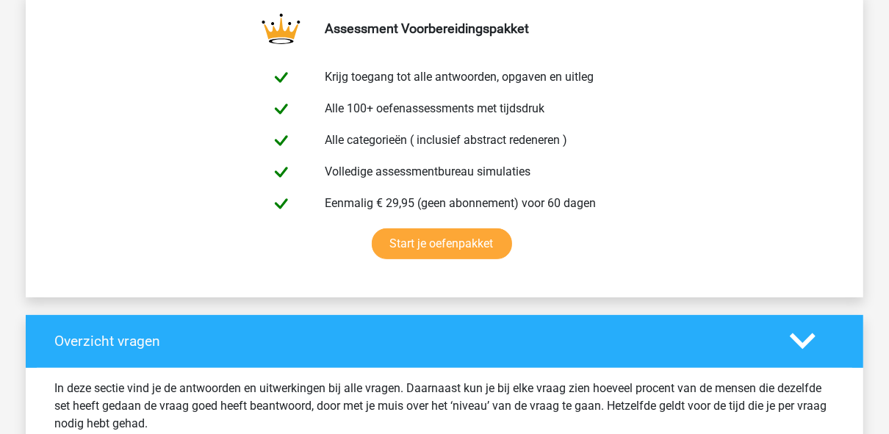
scroll to position [353, 0]
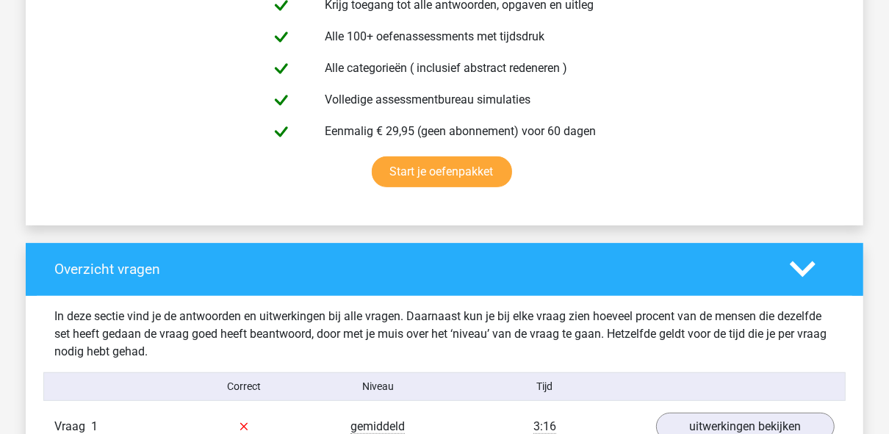
click at [810, 262] on icon at bounding box center [803, 269] width 26 height 26
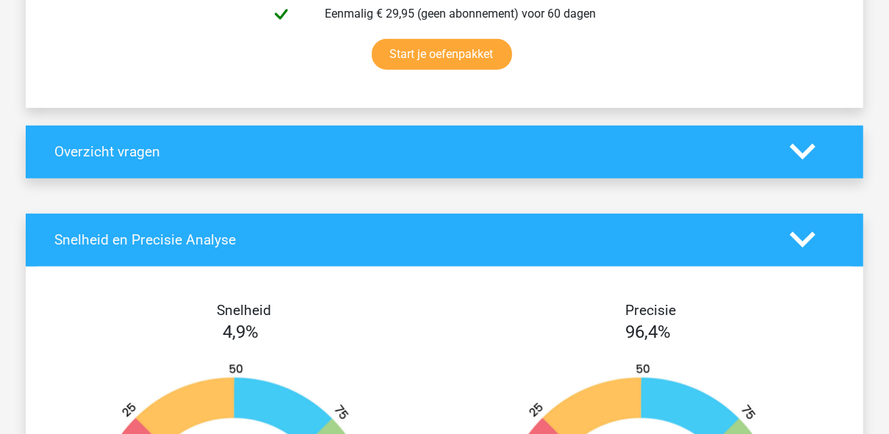
click at [808, 245] on icon at bounding box center [803, 240] width 26 height 26
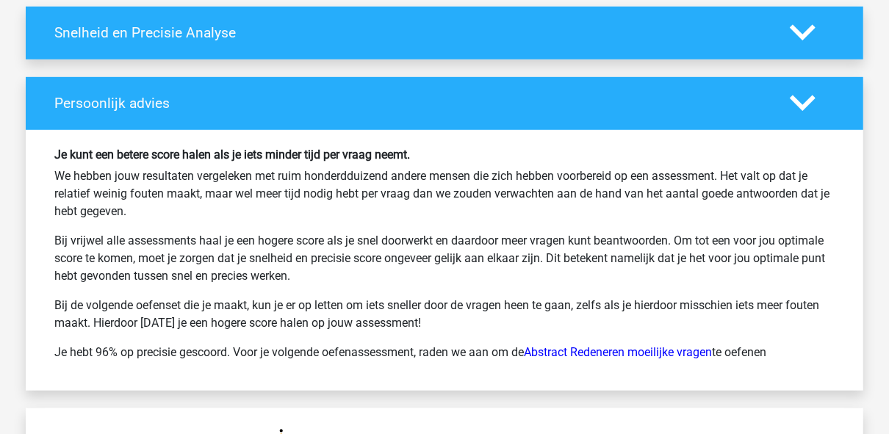
scroll to position [705, 0]
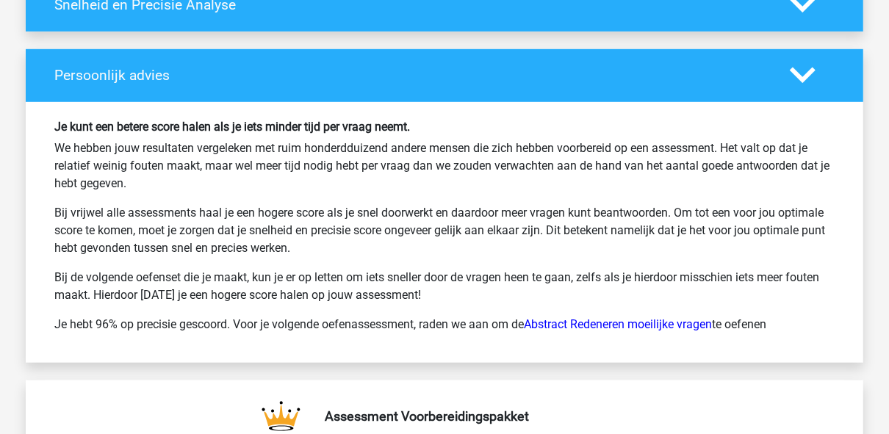
click at [817, 78] on div at bounding box center [812, 75] width 67 height 26
click at [664, 334] on div "Je kunt een betere score halen als je iets minder tijd per vraag neemt. We hebb…" at bounding box center [444, 233] width 802 height 226
click at [666, 326] on link "Abstract Redeneren moeilijke vragen" at bounding box center [618, 324] width 188 height 14
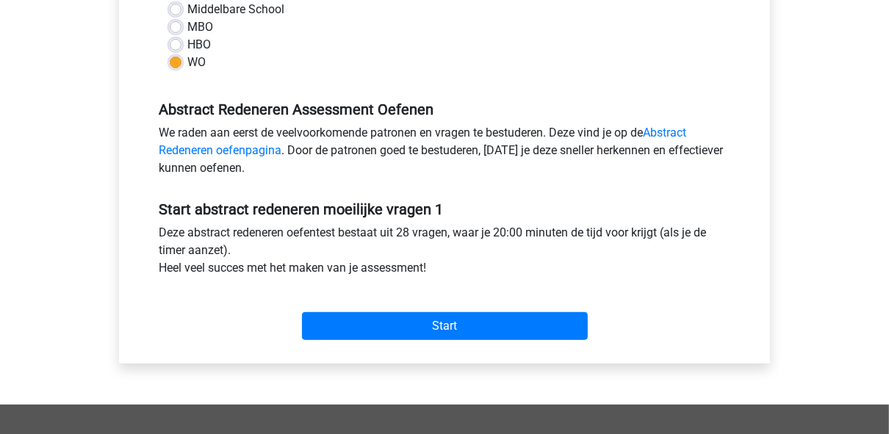
scroll to position [470, 0]
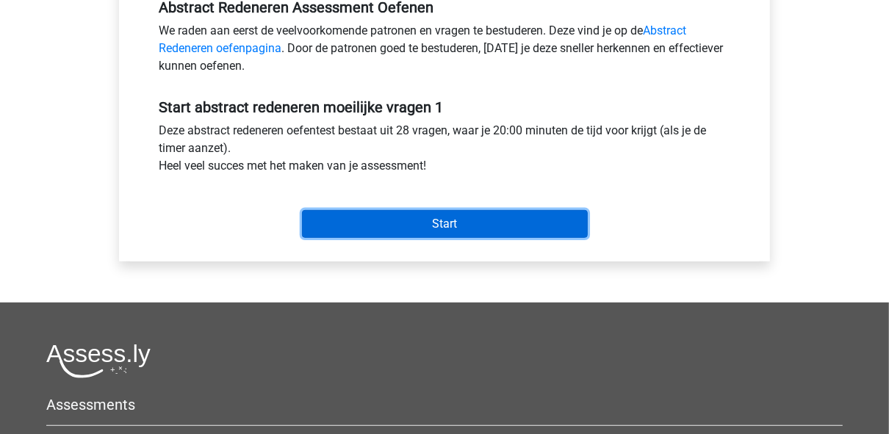
click at [428, 218] on input "Start" at bounding box center [445, 224] width 286 height 28
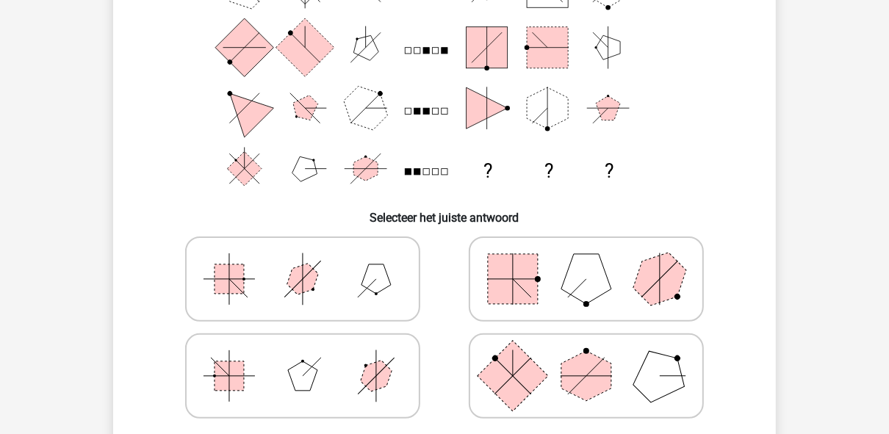
scroll to position [176, 0]
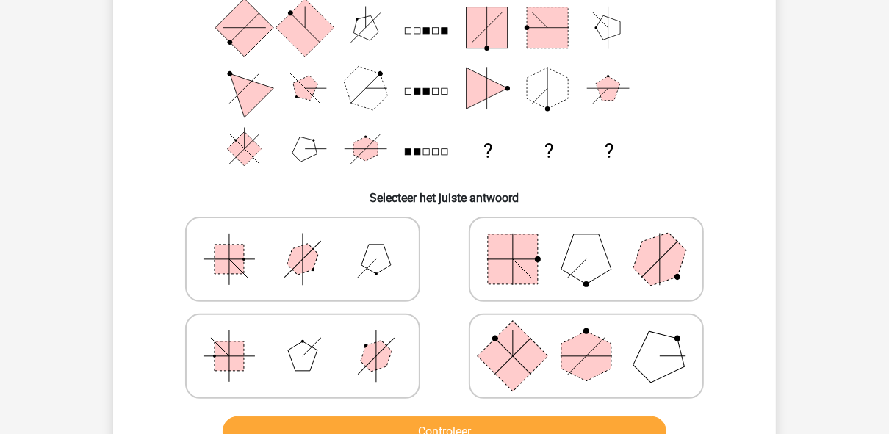
click at [550, 268] on icon at bounding box center [586, 259] width 220 height 73
click at [586, 241] on input "radio" at bounding box center [591, 236] width 10 height 10
radio input "true"
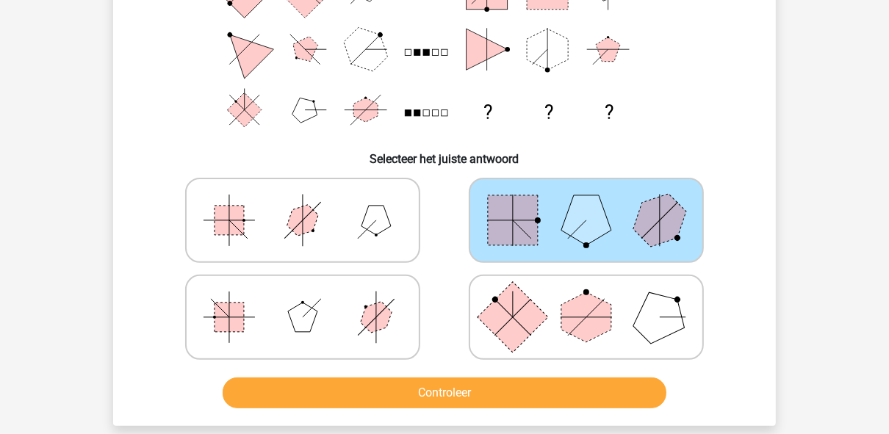
scroll to position [235, 0]
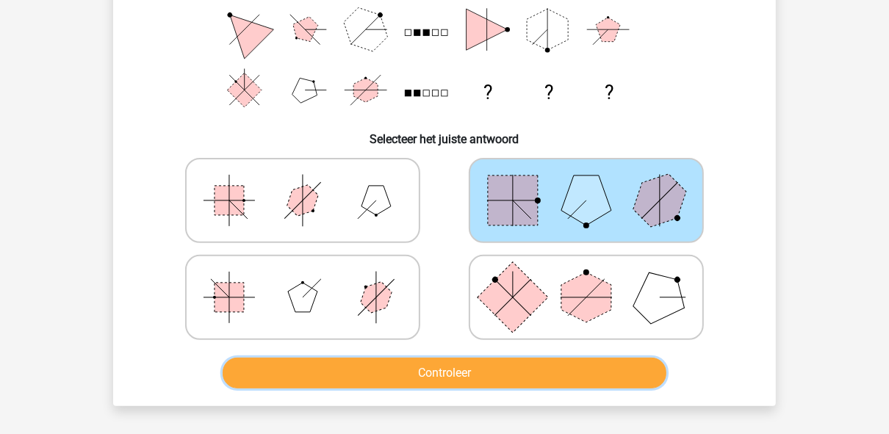
click at [484, 364] on button "Controleer" at bounding box center [445, 373] width 445 height 31
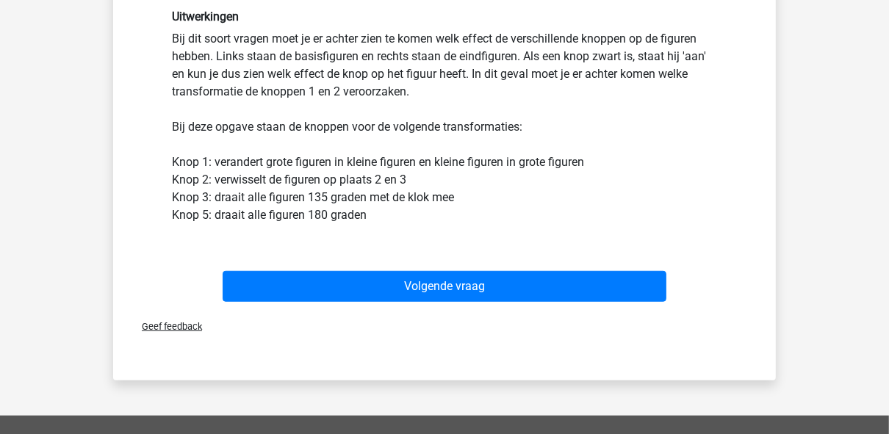
scroll to position [588, 0]
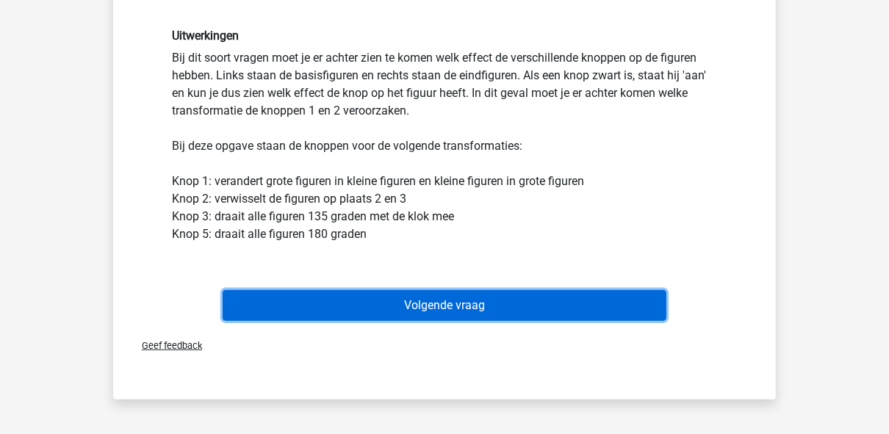
click at [570, 298] on button "Volgende vraag" at bounding box center [445, 305] width 445 height 31
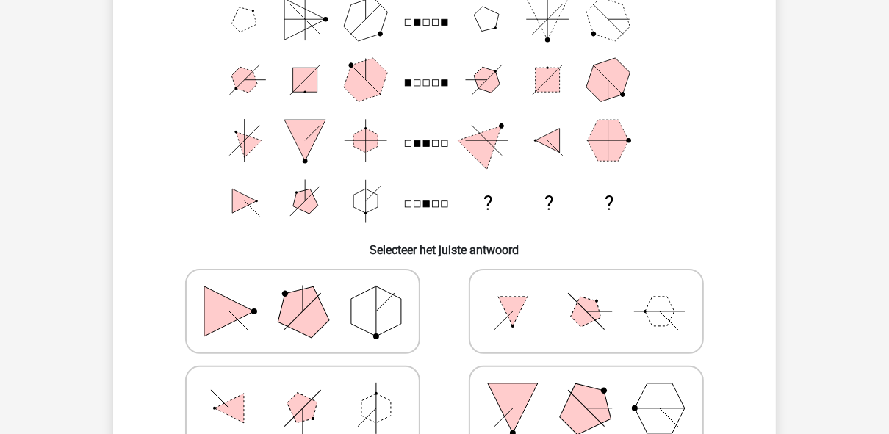
scroll to position [244, 0]
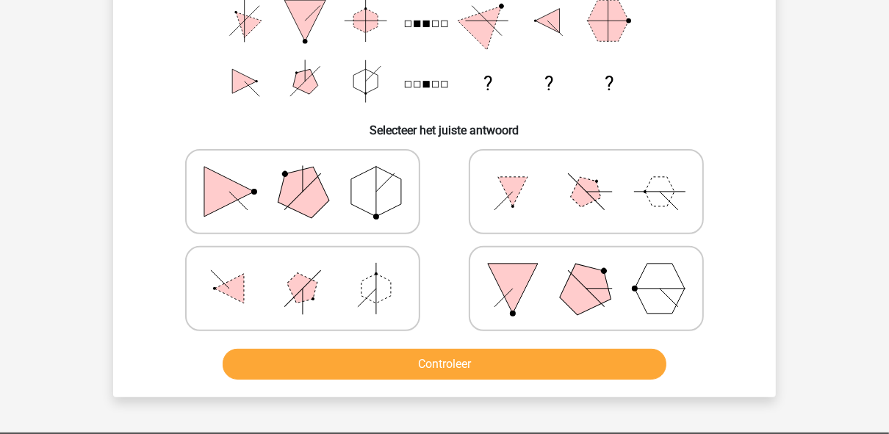
click at [350, 205] on icon at bounding box center [303, 191] width 220 height 73
click at [312, 173] on input "radio" at bounding box center [308, 169] width 10 height 10
radio input "true"
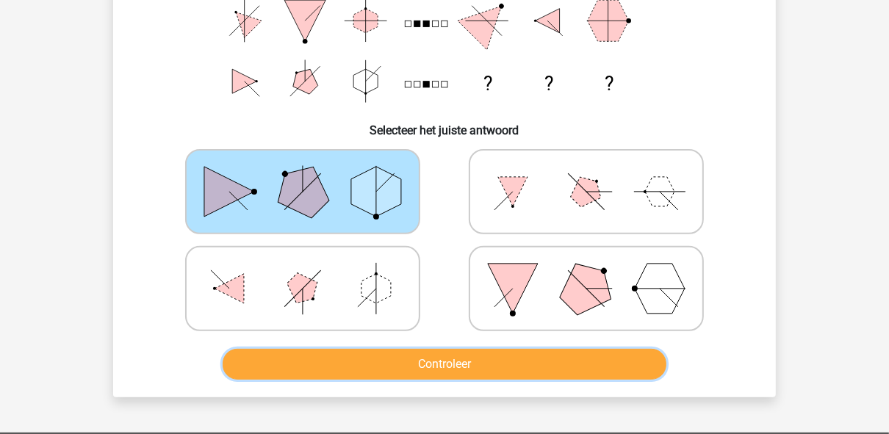
click at [449, 373] on button "Controleer" at bounding box center [445, 364] width 445 height 31
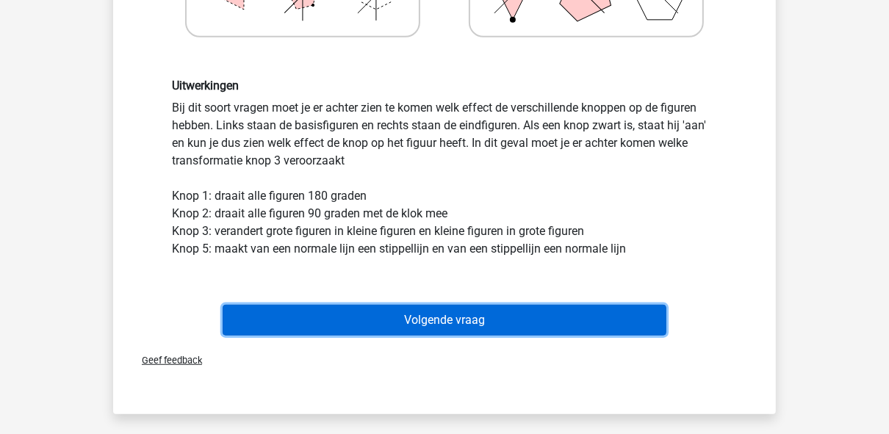
click at [353, 307] on button "Volgende vraag" at bounding box center [445, 320] width 445 height 31
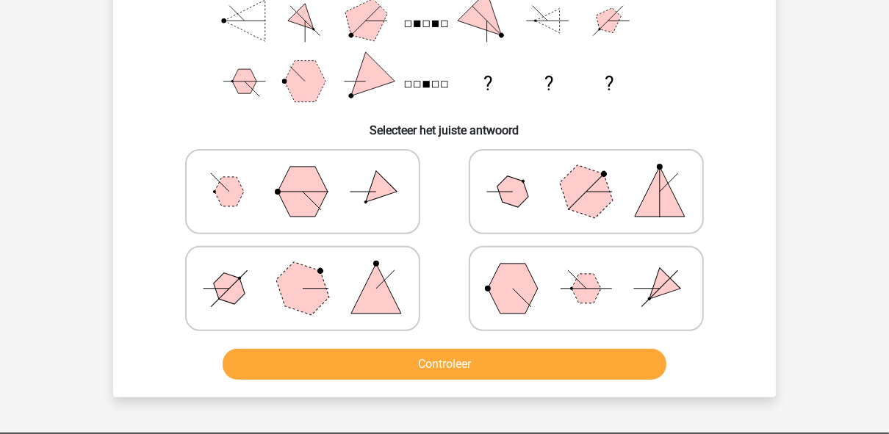
click at [307, 256] on icon at bounding box center [303, 288] width 220 height 73
click at [307, 261] on input "radio" at bounding box center [308, 266] width 10 height 10
radio input "true"
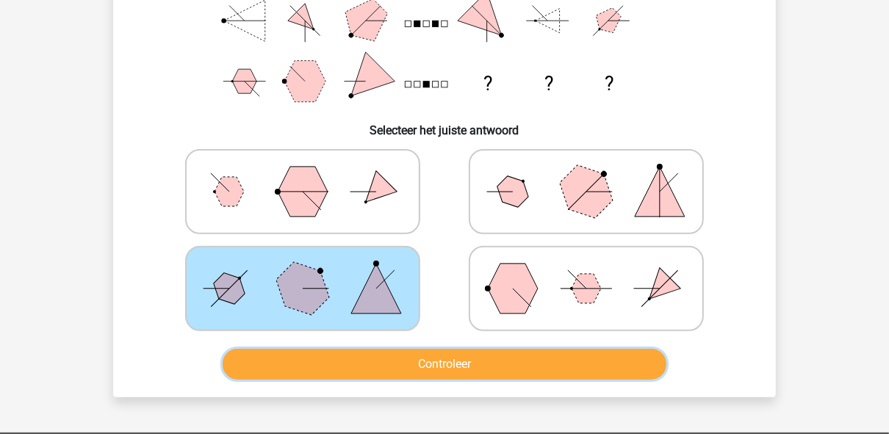
click at [453, 367] on button "Controleer" at bounding box center [445, 364] width 445 height 31
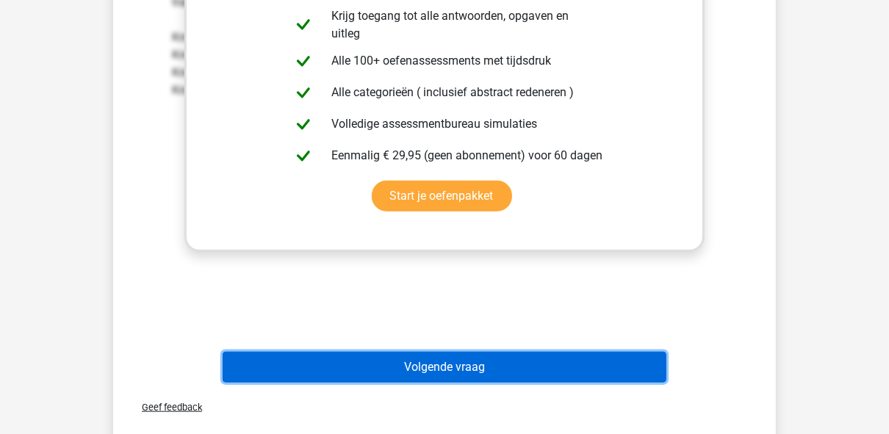
click at [428, 366] on button "Volgende vraag" at bounding box center [445, 367] width 445 height 31
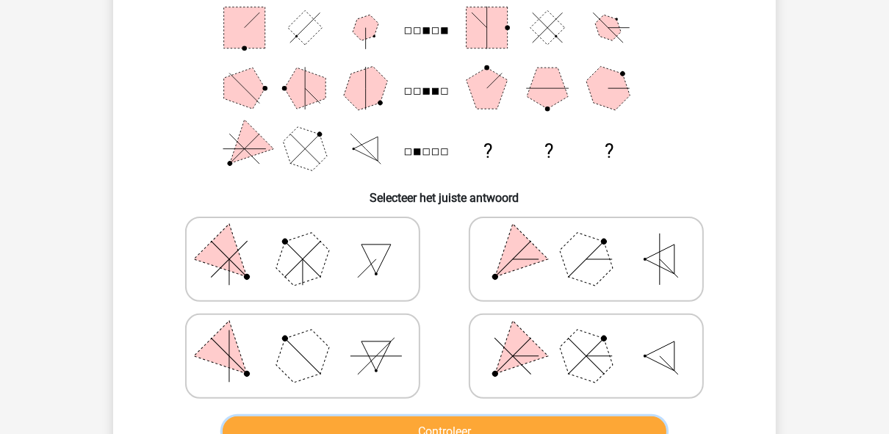
scroll to position [0, 0]
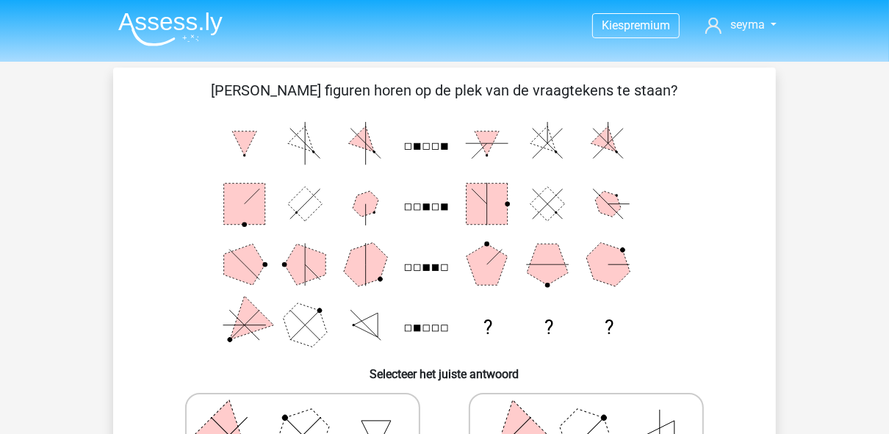
click at [161, 30] on img at bounding box center [170, 29] width 104 height 35
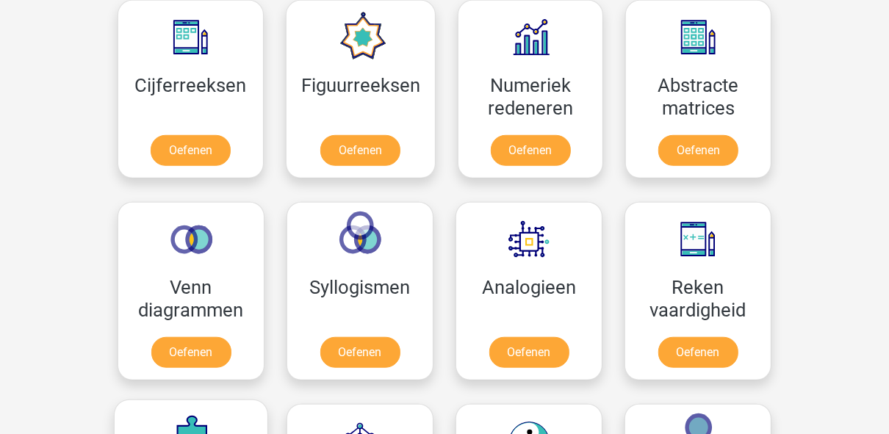
scroll to position [647, 0]
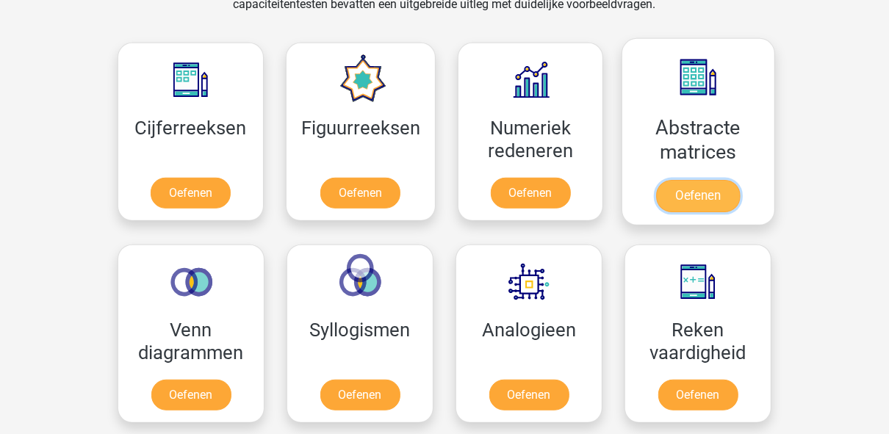
click at [708, 180] on link "Oefenen" at bounding box center [698, 196] width 84 height 32
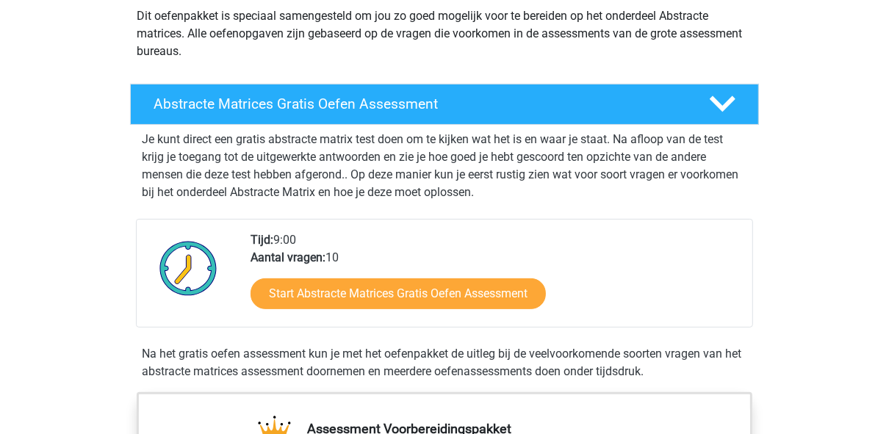
scroll to position [294, 0]
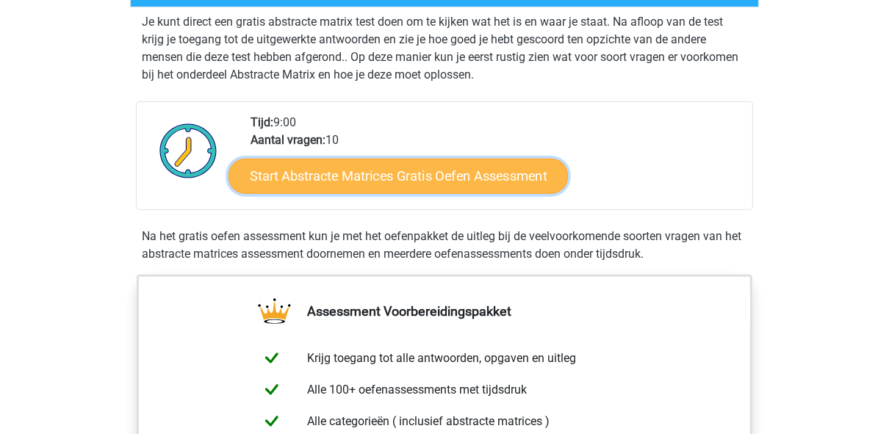
click at [378, 176] on link "Start Abstracte Matrices Gratis Oefen Assessment" at bounding box center [399, 175] width 340 height 35
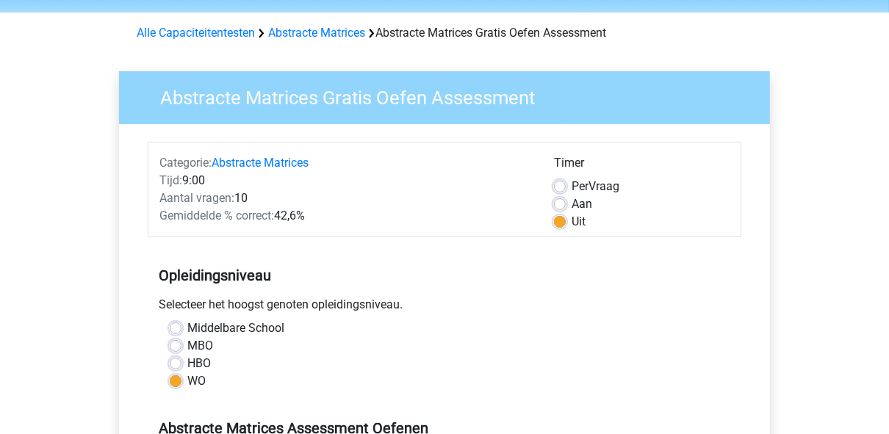
scroll to position [118, 0]
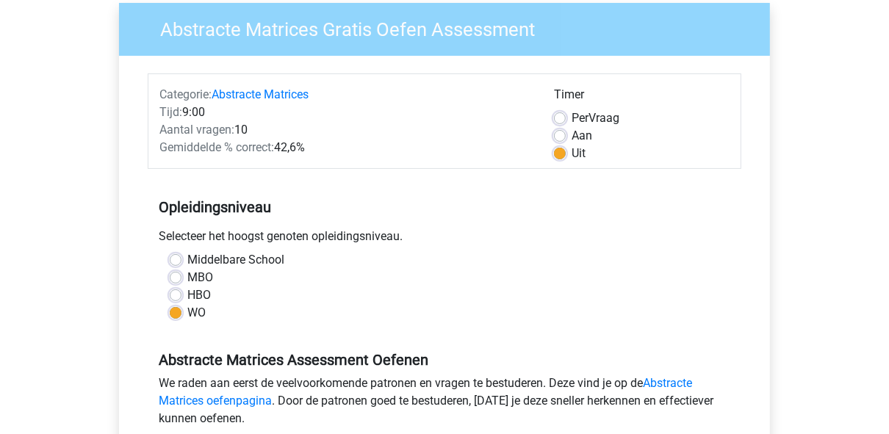
click at [189, 293] on label "HBO" at bounding box center [199, 296] width 24 height 18
click at [182, 293] on input "HBO" at bounding box center [176, 294] width 12 height 15
radio input "true"
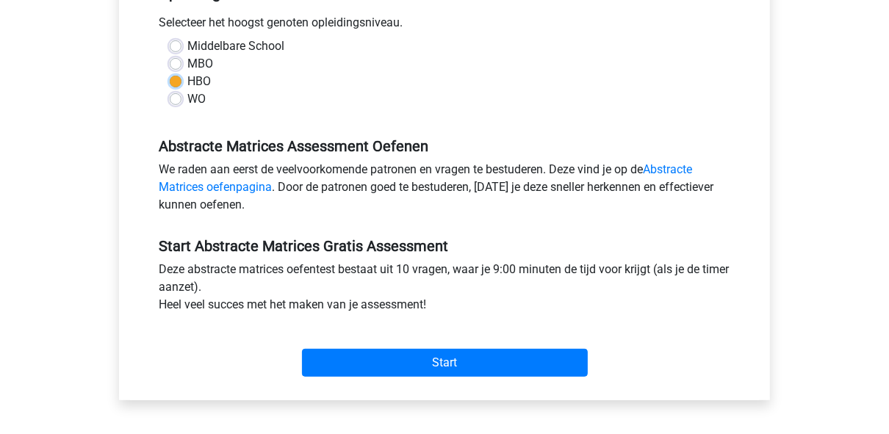
scroll to position [353, 0]
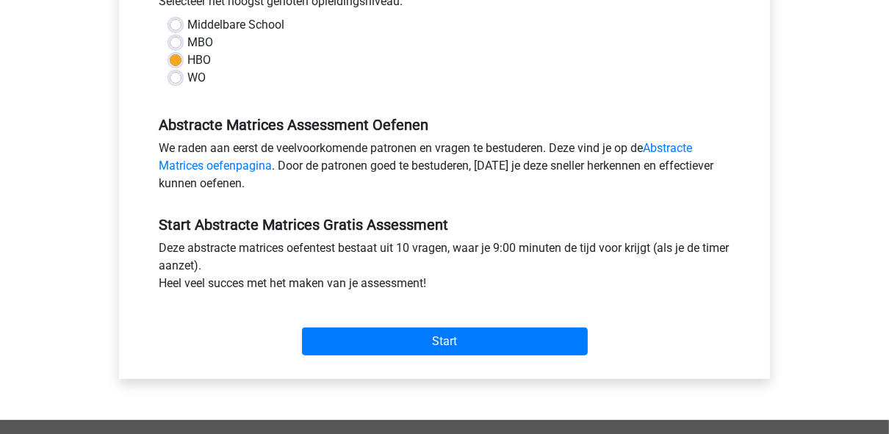
click at [394, 355] on div "Start" at bounding box center [445, 329] width 594 height 63
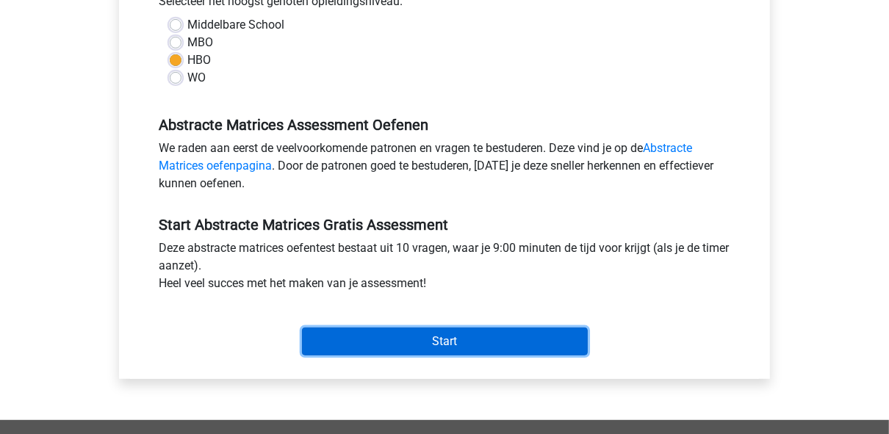
click at [400, 338] on input "Start" at bounding box center [445, 342] width 286 height 28
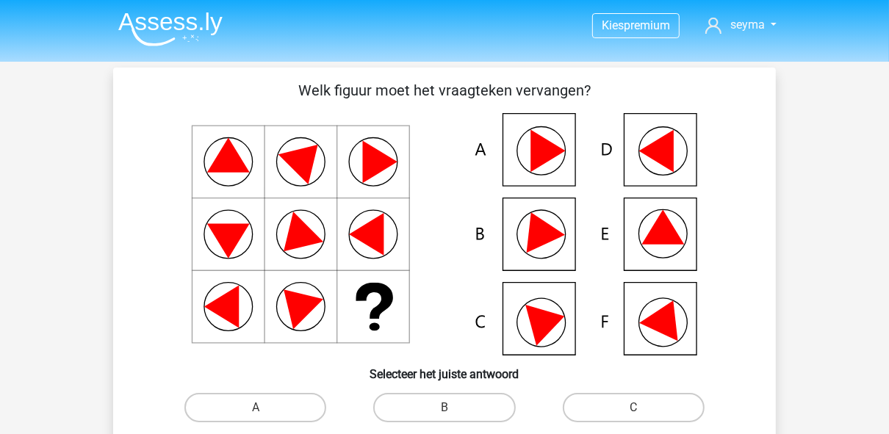
click at [697, 331] on icon at bounding box center [661, 319] width 73 height 73
click at [670, 331] on icon at bounding box center [665, 316] width 53 height 49
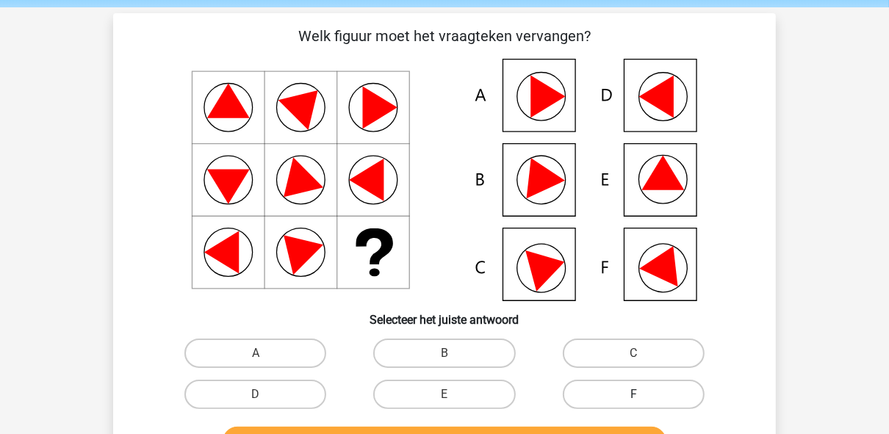
scroll to position [118, 0]
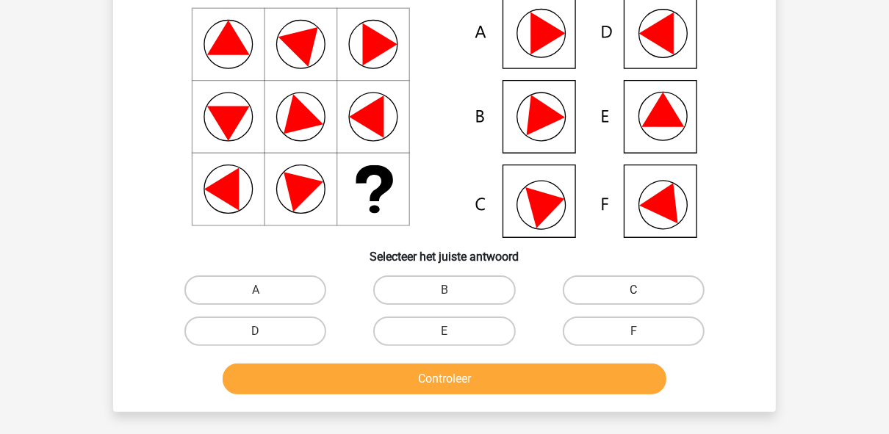
click at [611, 289] on label "C" at bounding box center [634, 290] width 142 height 29
click at [633, 290] on input "C" at bounding box center [638, 295] width 10 height 10
radio input "true"
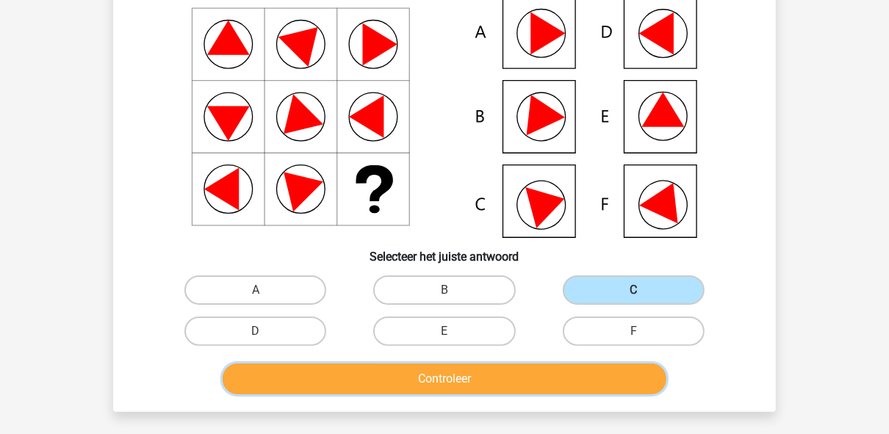
click at [575, 364] on button "Controleer" at bounding box center [445, 379] width 445 height 31
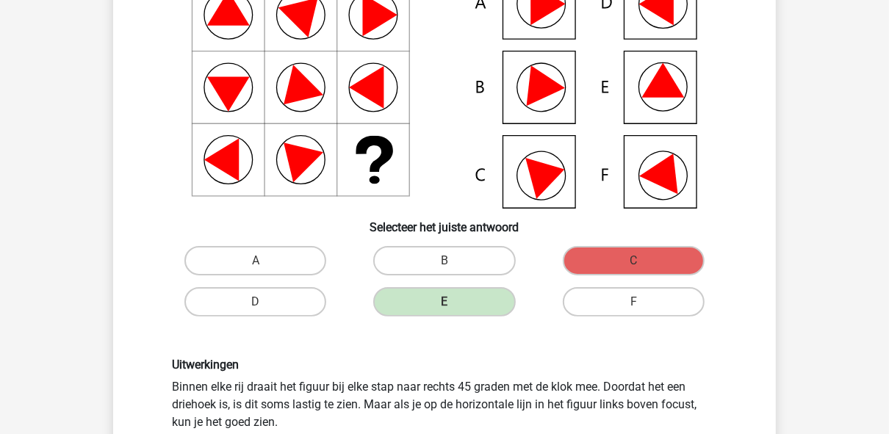
scroll to position [59, 0]
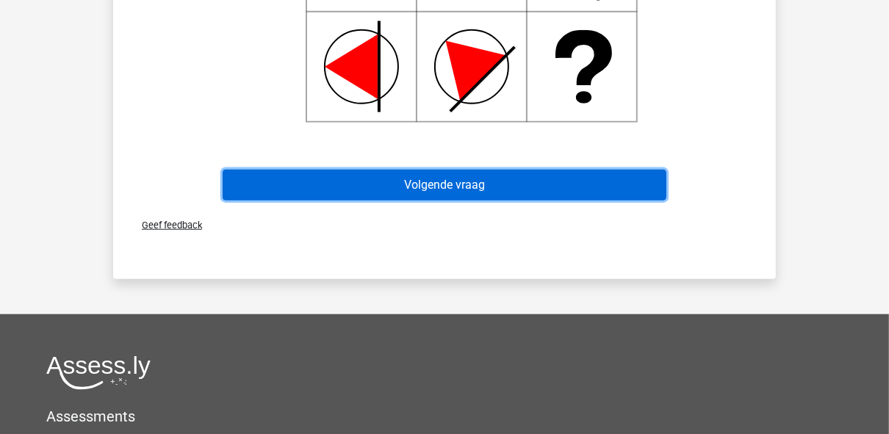
click at [459, 198] on button "Volgende vraag" at bounding box center [445, 185] width 445 height 31
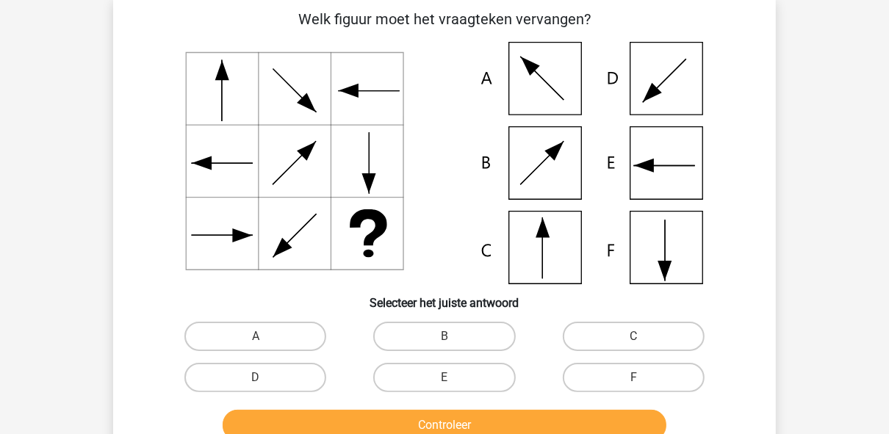
scroll to position [68, 0]
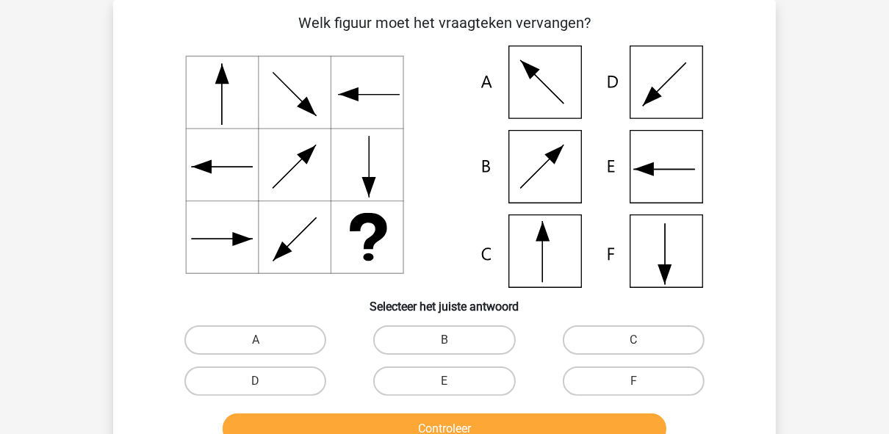
click at [528, 247] on icon at bounding box center [444, 167] width 592 height 243
click at [607, 337] on label "C" at bounding box center [634, 340] width 142 height 29
click at [633, 340] on input "C" at bounding box center [638, 345] width 10 height 10
radio input "true"
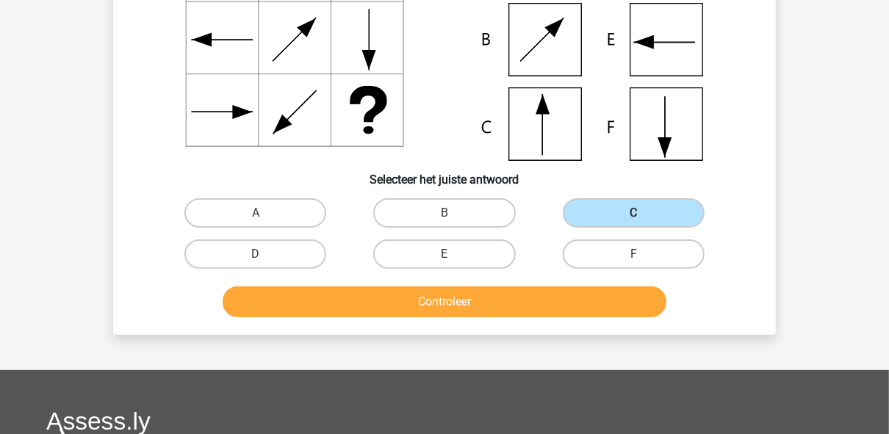
scroll to position [244, 0]
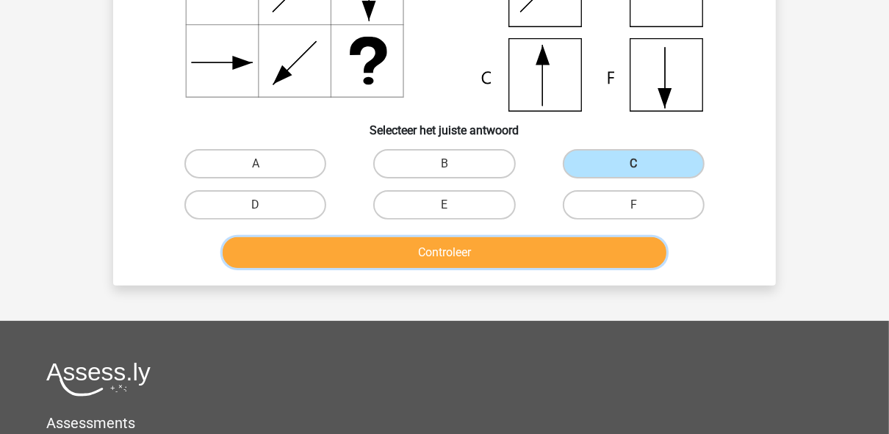
click at [520, 265] on button "Controleer" at bounding box center [445, 252] width 445 height 31
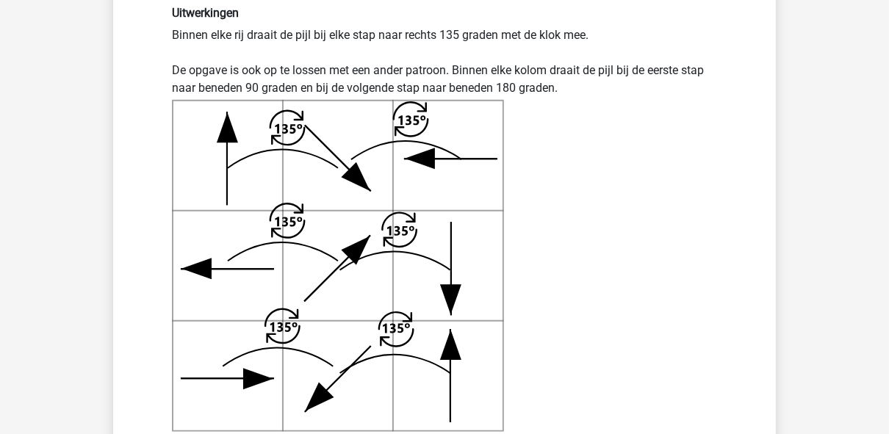
scroll to position [479, 0]
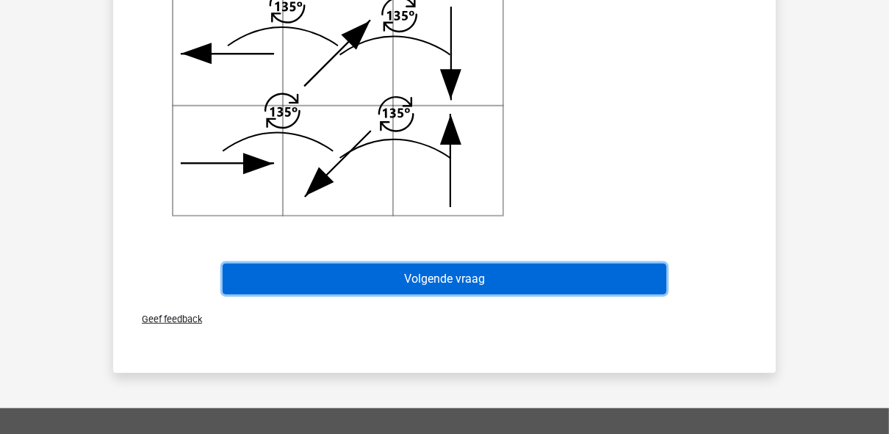
click at [525, 284] on button "Volgende vraag" at bounding box center [445, 279] width 445 height 31
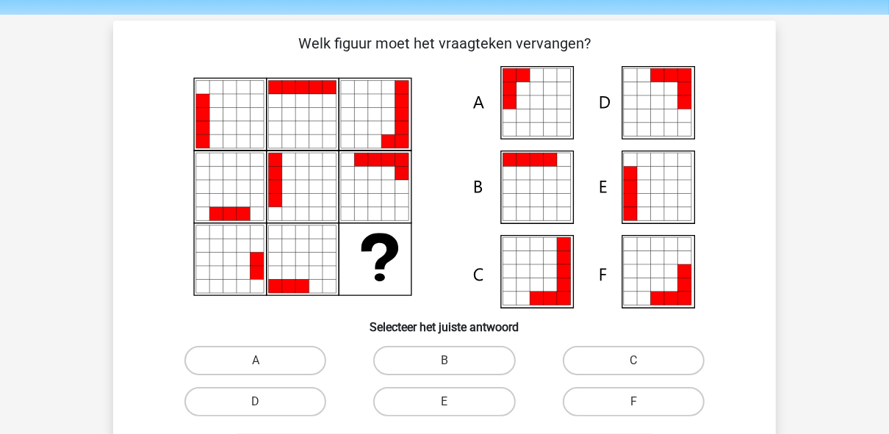
scroll to position [68, 0]
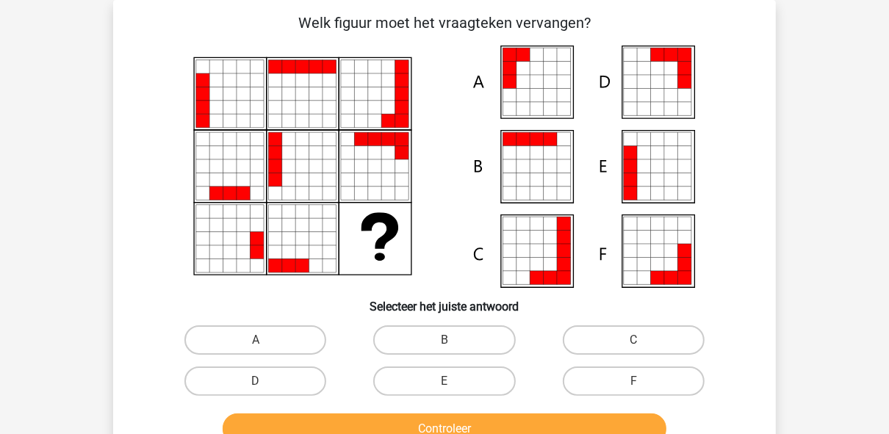
click at [677, 153] on icon at bounding box center [670, 152] width 13 height 13
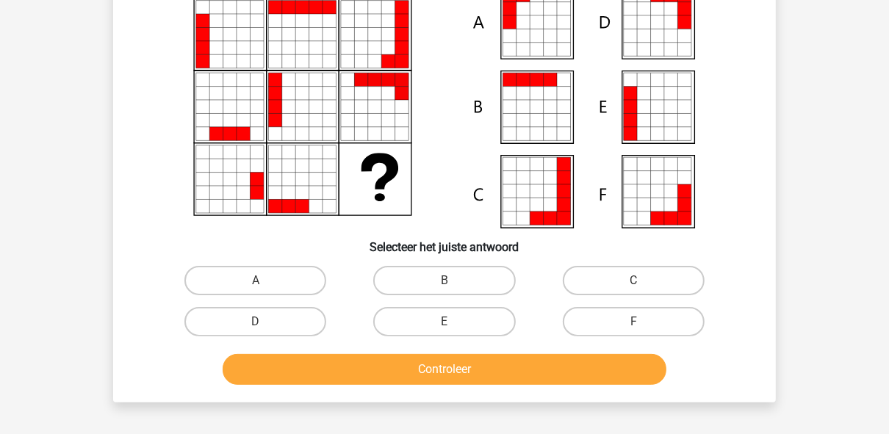
scroll to position [126, 0]
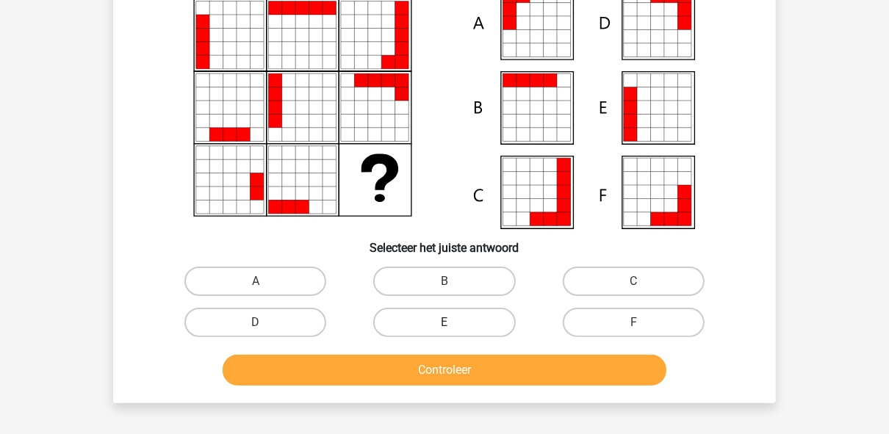
click at [434, 323] on label "E" at bounding box center [444, 322] width 142 height 29
click at [445, 323] on input "E" at bounding box center [450, 328] width 10 height 10
radio input "true"
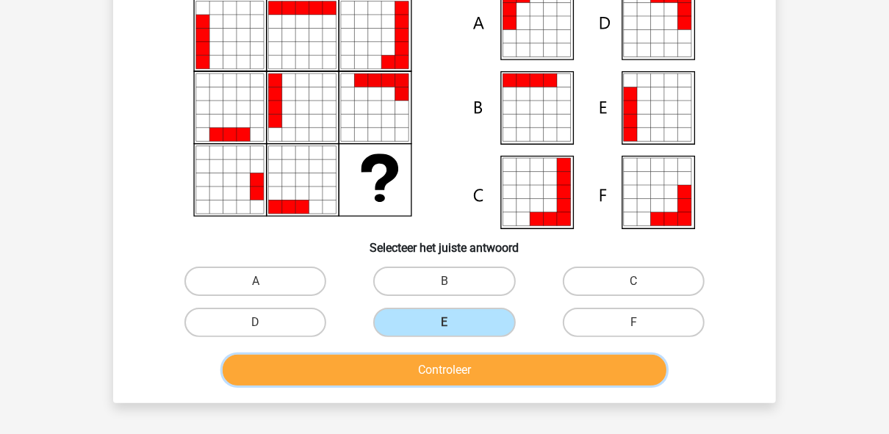
click at [450, 364] on button "Controleer" at bounding box center [445, 370] width 445 height 31
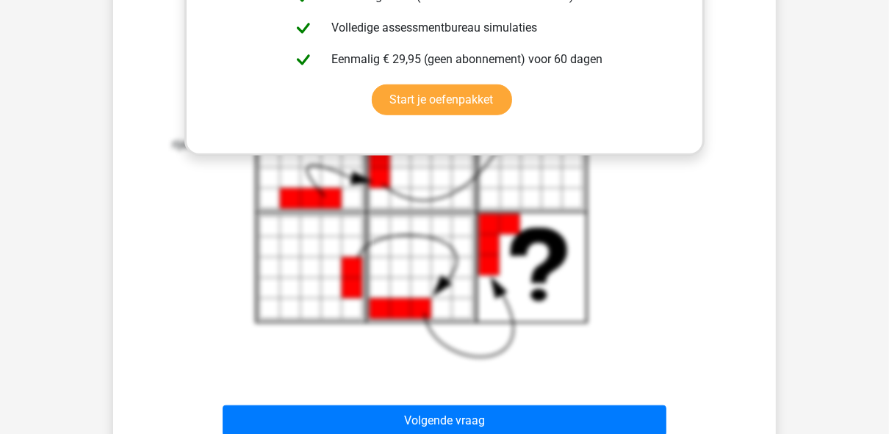
scroll to position [773, 0]
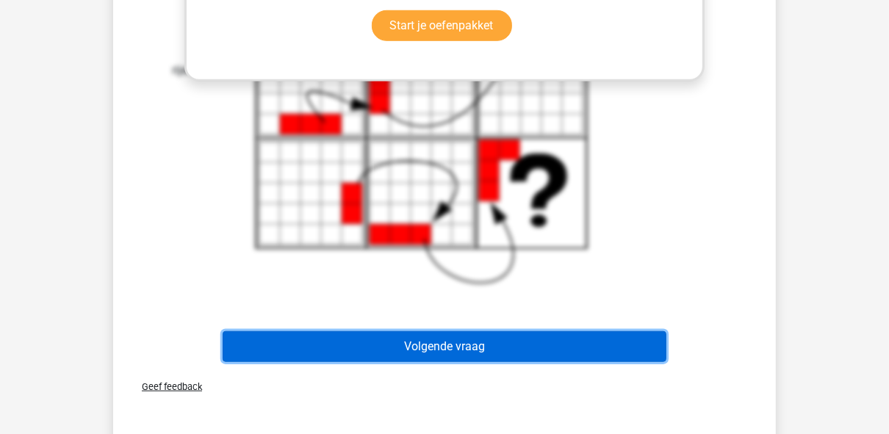
click at [486, 354] on button "Volgende vraag" at bounding box center [445, 346] width 445 height 31
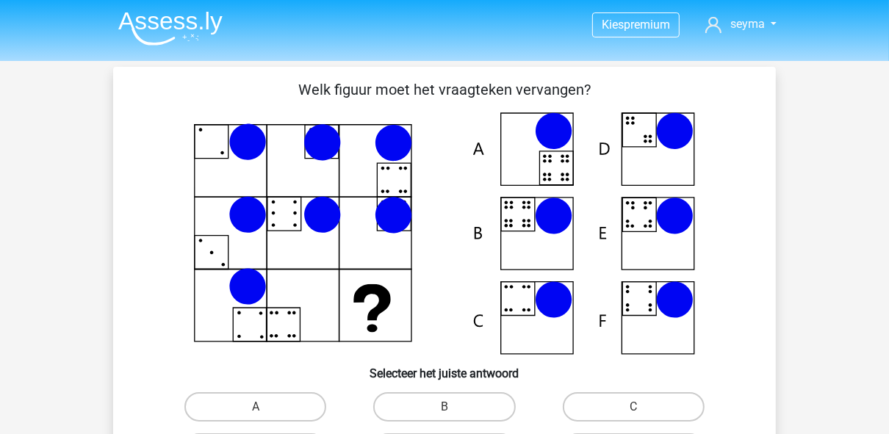
scroll to position [0, 0]
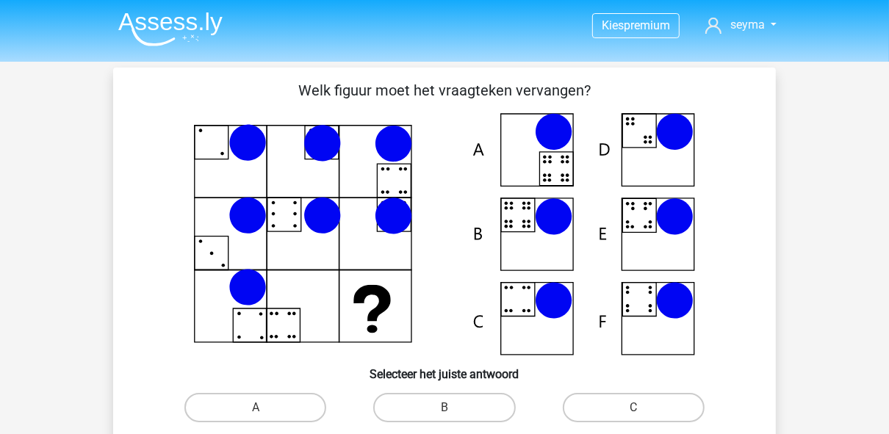
click at [192, 16] on img at bounding box center [170, 29] width 104 height 35
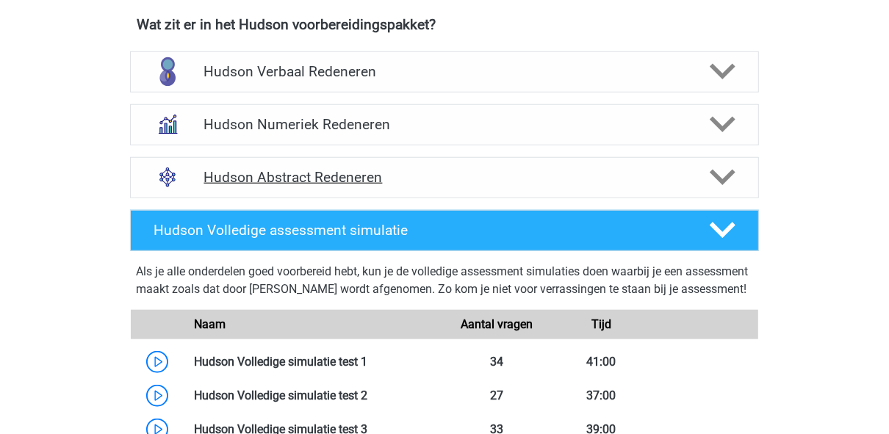
scroll to position [941, 0]
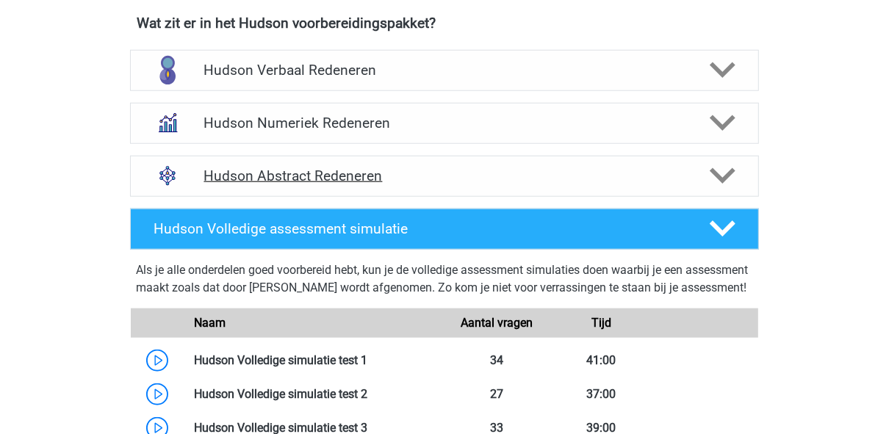
click at [723, 176] on polygon at bounding box center [723, 176] width 26 height 16
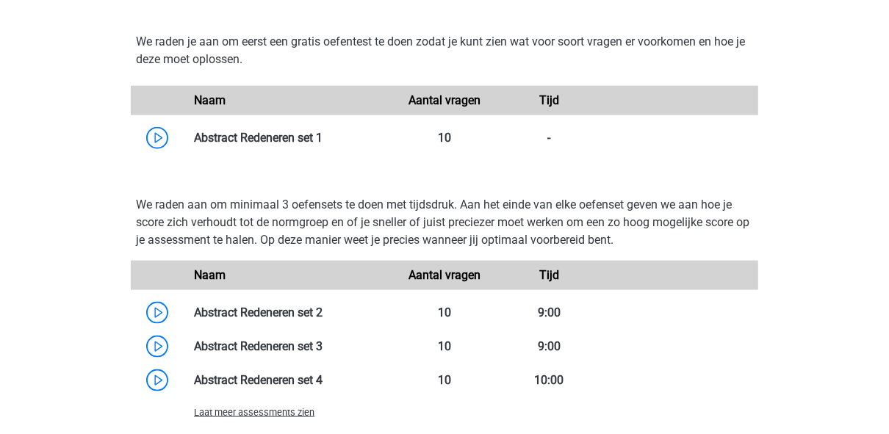
scroll to position [1235, 0]
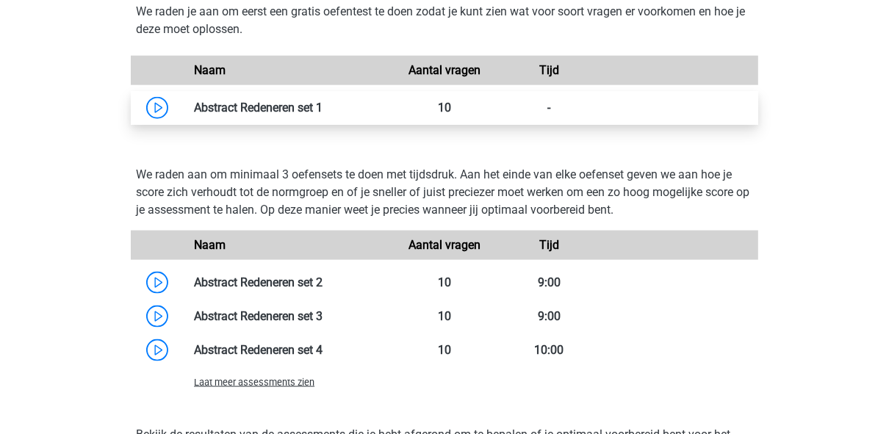
click at [323, 107] on link at bounding box center [323, 108] width 0 height 14
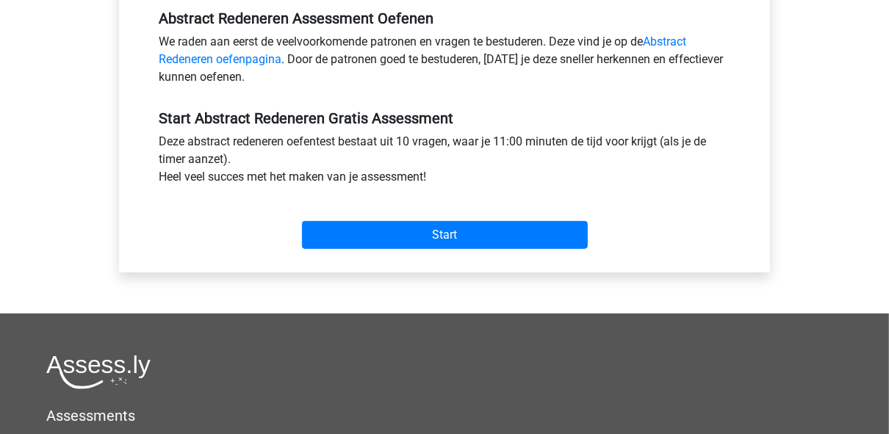
scroll to position [470, 0]
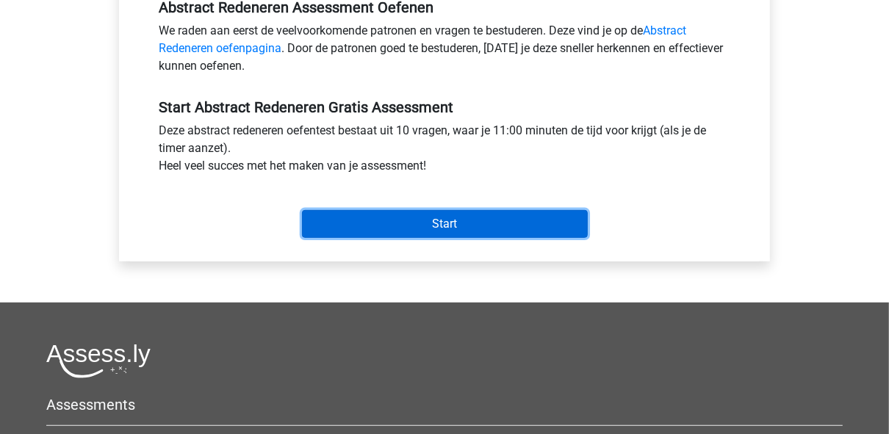
click at [447, 225] on input "Start" at bounding box center [445, 224] width 286 height 28
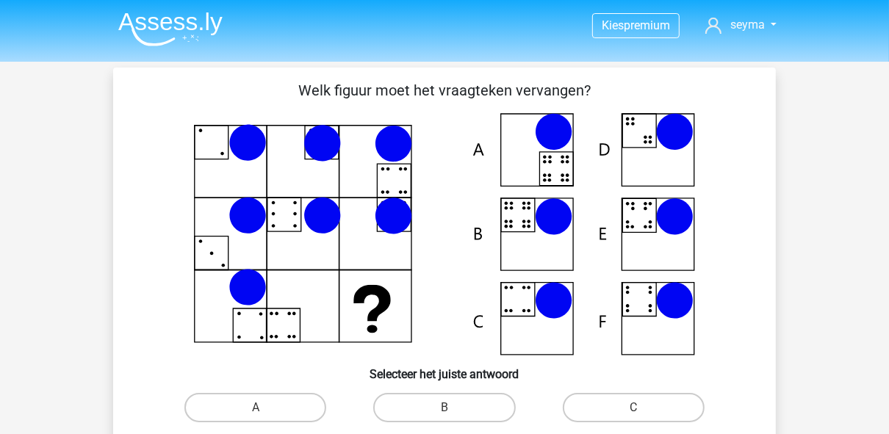
click at [508, 237] on icon at bounding box center [444, 234] width 592 height 243
click at [530, 233] on icon at bounding box center [444, 234] width 592 height 243
click at [459, 414] on label "B" at bounding box center [444, 407] width 142 height 29
click at [454, 414] on input "B" at bounding box center [450, 413] width 10 height 10
radio input "true"
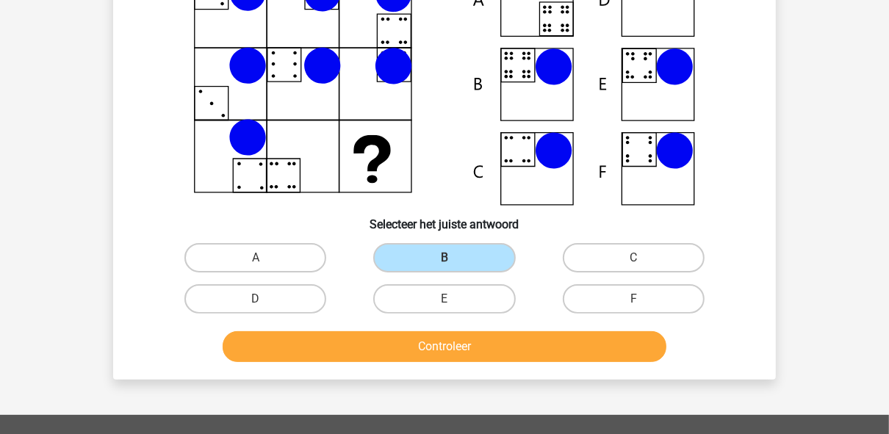
scroll to position [294, 0]
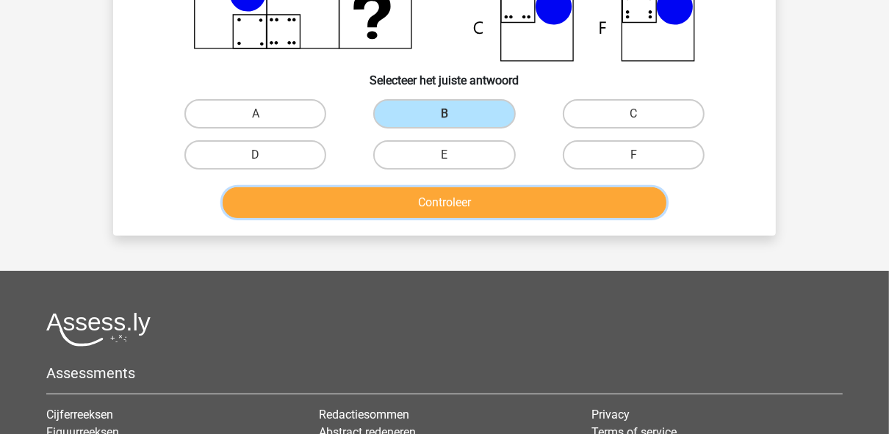
click at [489, 201] on button "Controleer" at bounding box center [445, 202] width 445 height 31
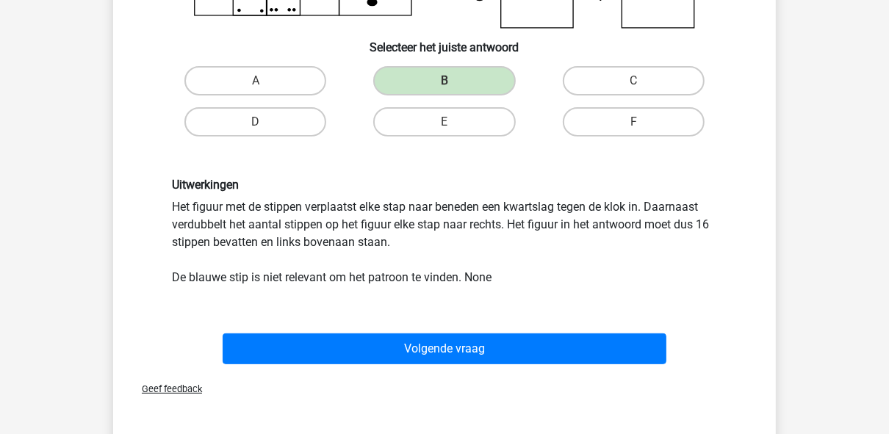
scroll to position [353, 0]
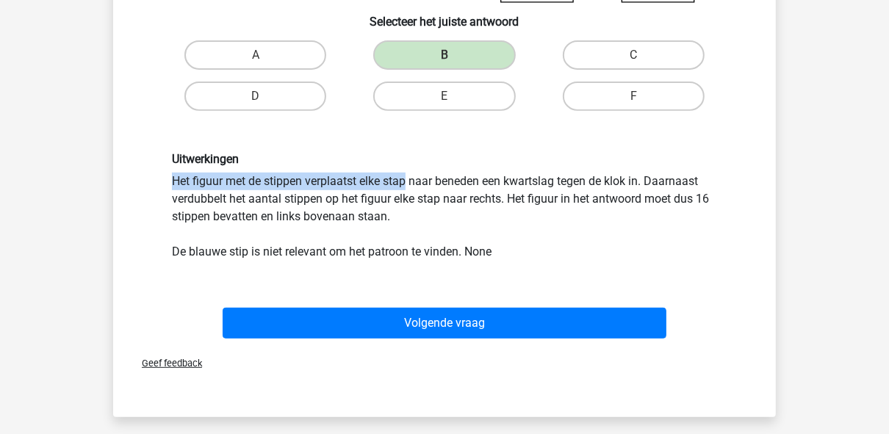
drag, startPoint x: 218, startPoint y: 184, endPoint x: 518, endPoint y: 156, distance: 301.9
click at [518, 156] on div "Uitwerkingen Het figuur met de stippen verplaatst elke stap naar beneden een kw…" at bounding box center [444, 206] width 567 height 108
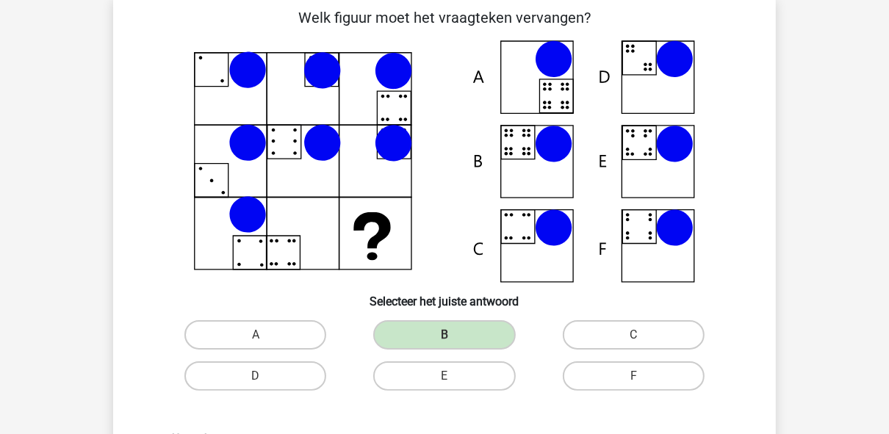
scroll to position [59, 0]
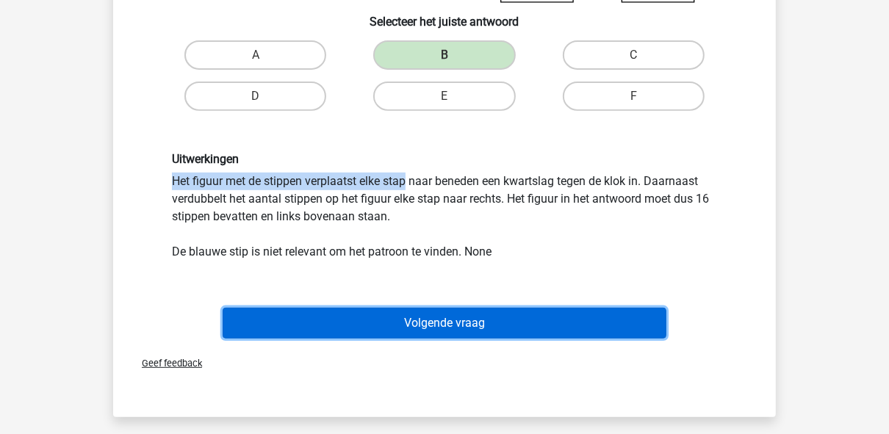
click at [402, 315] on button "Volgende vraag" at bounding box center [445, 323] width 445 height 31
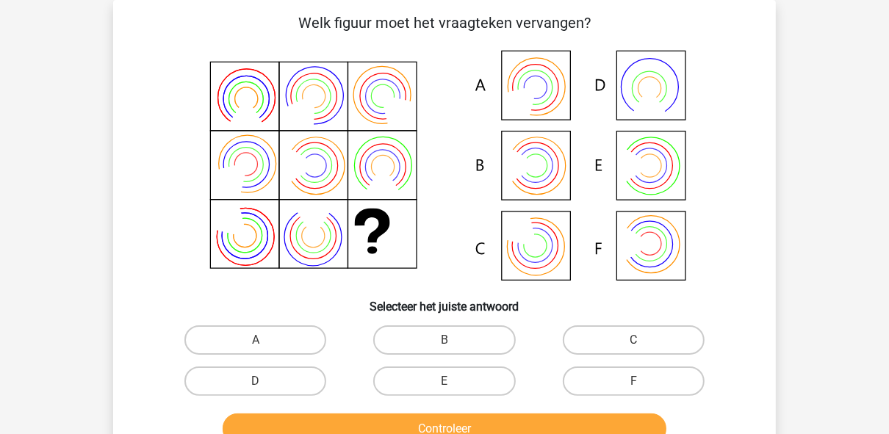
scroll to position [9, 0]
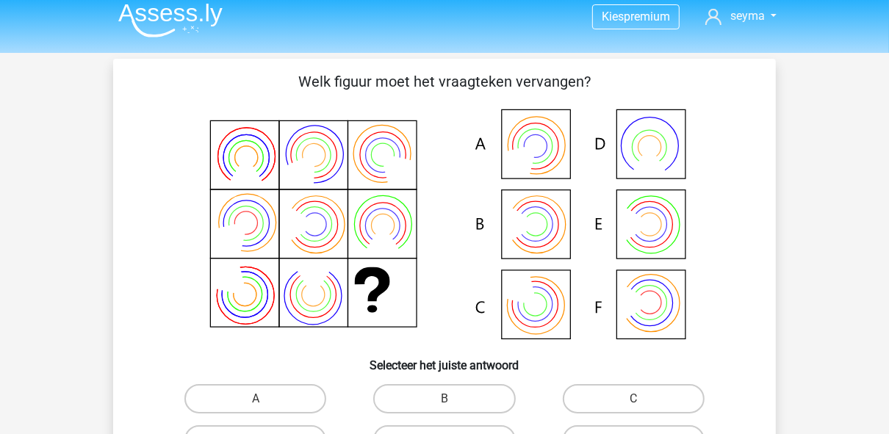
click at [546, 290] on icon at bounding box center [535, 304] width 49 height 49
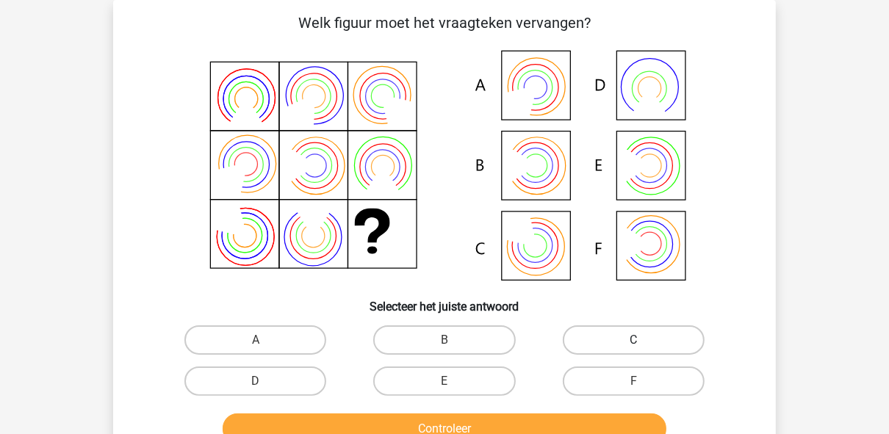
click at [617, 336] on label "C" at bounding box center [634, 340] width 142 height 29
click at [633, 340] on input "C" at bounding box center [638, 345] width 10 height 10
radio input "true"
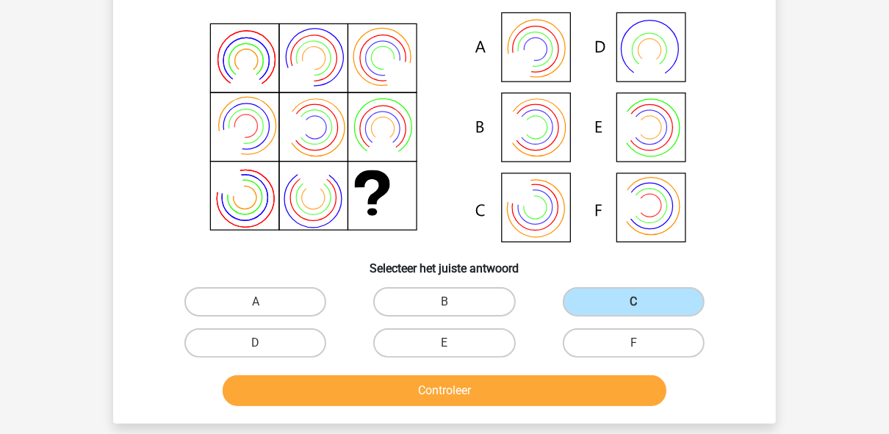
scroll to position [126, 0]
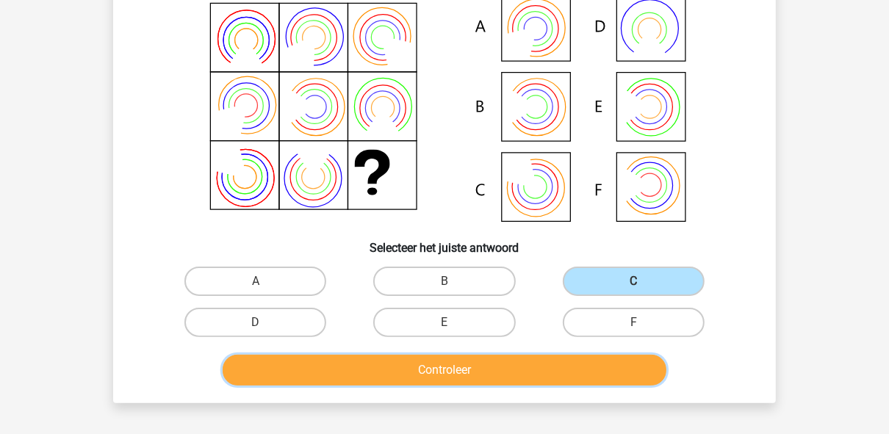
click at [522, 362] on button "Controleer" at bounding box center [445, 370] width 445 height 31
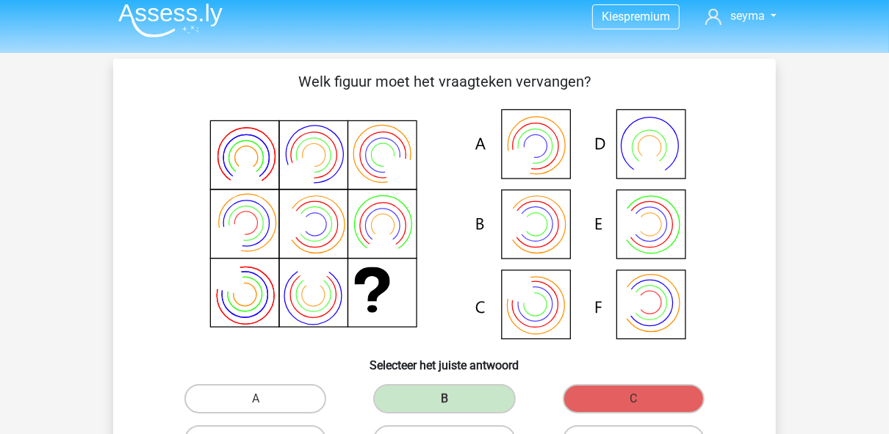
scroll to position [68, 0]
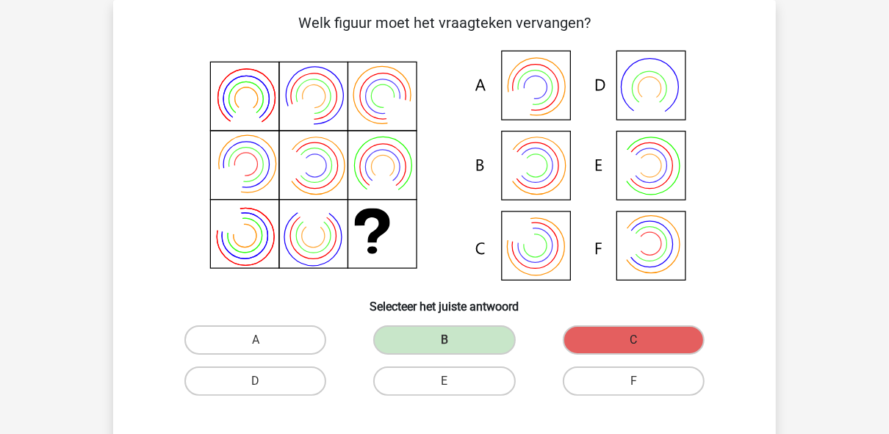
click at [606, 335] on label "C" at bounding box center [634, 340] width 142 height 29
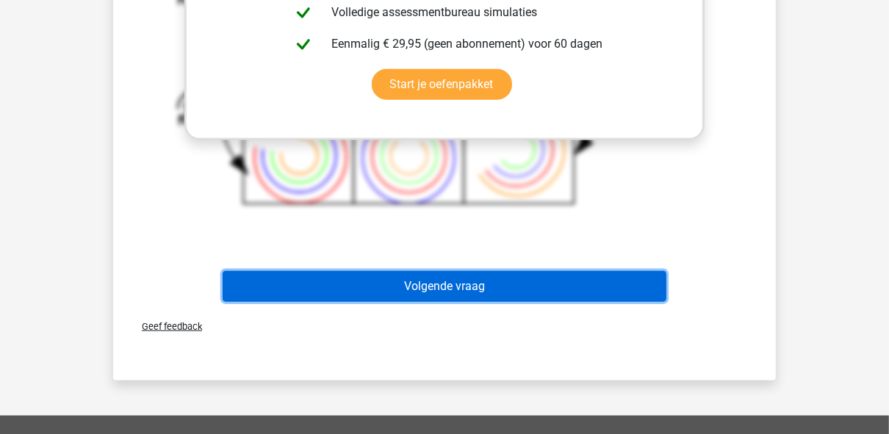
click at [536, 285] on button "Volgende vraag" at bounding box center [445, 286] width 445 height 31
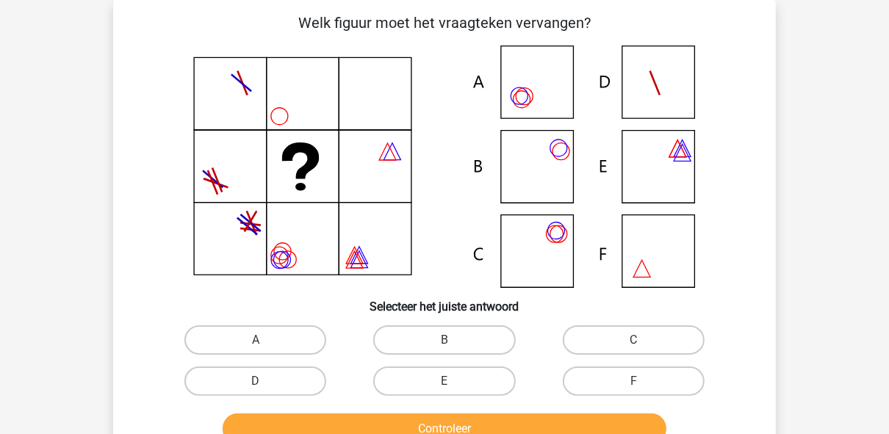
click at [538, 159] on icon at bounding box center [444, 167] width 592 height 243
click at [470, 347] on label "B" at bounding box center [444, 340] width 142 height 29
click at [454, 347] on input "B" at bounding box center [450, 345] width 10 height 10
radio input "true"
click at [564, 238] on icon at bounding box center [444, 167] width 592 height 243
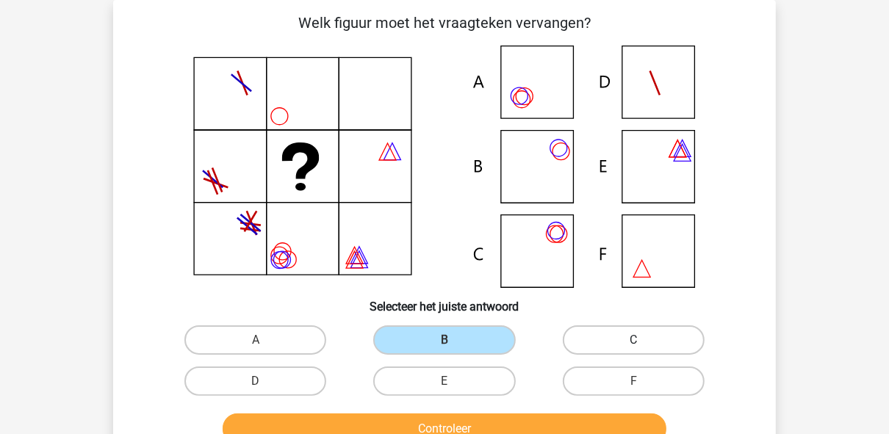
click at [606, 345] on label "C" at bounding box center [634, 340] width 142 height 29
click at [633, 345] on input "C" at bounding box center [638, 345] width 10 height 10
radio input "true"
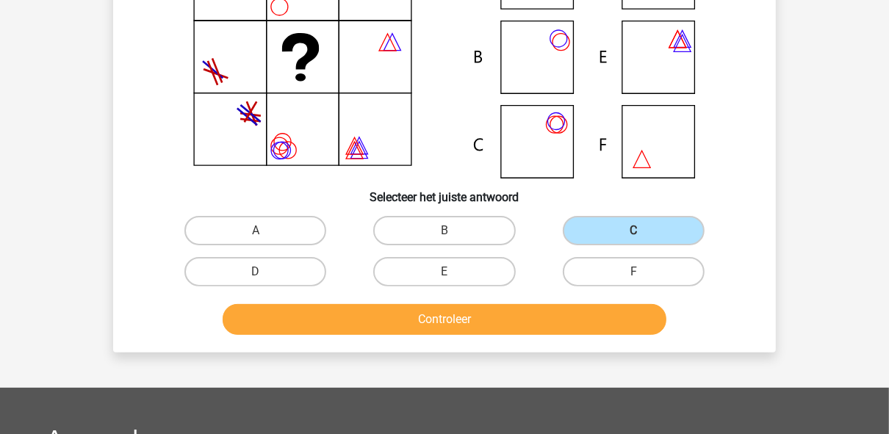
scroll to position [185, 0]
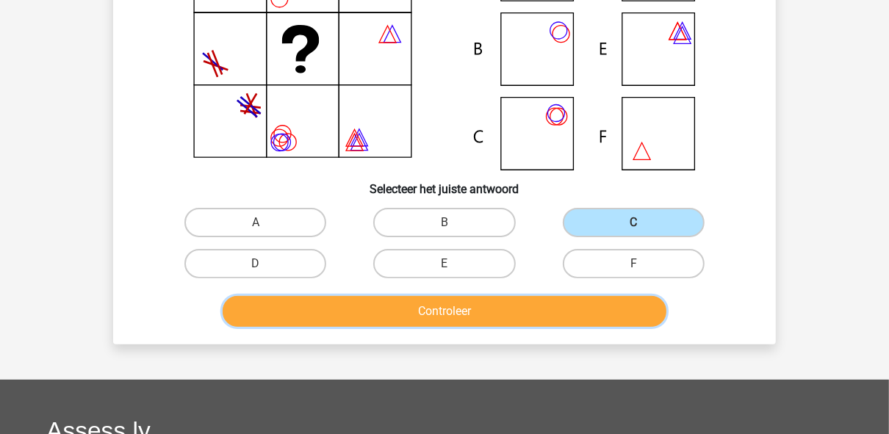
click at [535, 307] on button "Controleer" at bounding box center [445, 311] width 445 height 31
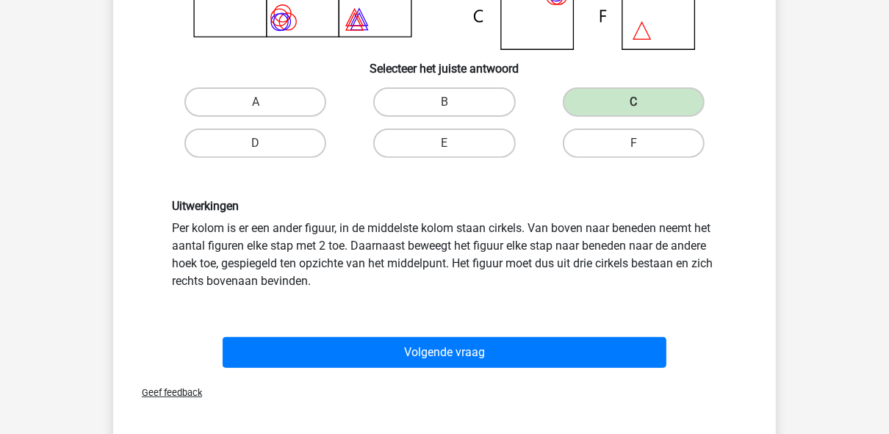
scroll to position [420, 0]
